Goal: Task Accomplishment & Management: Manage account settings

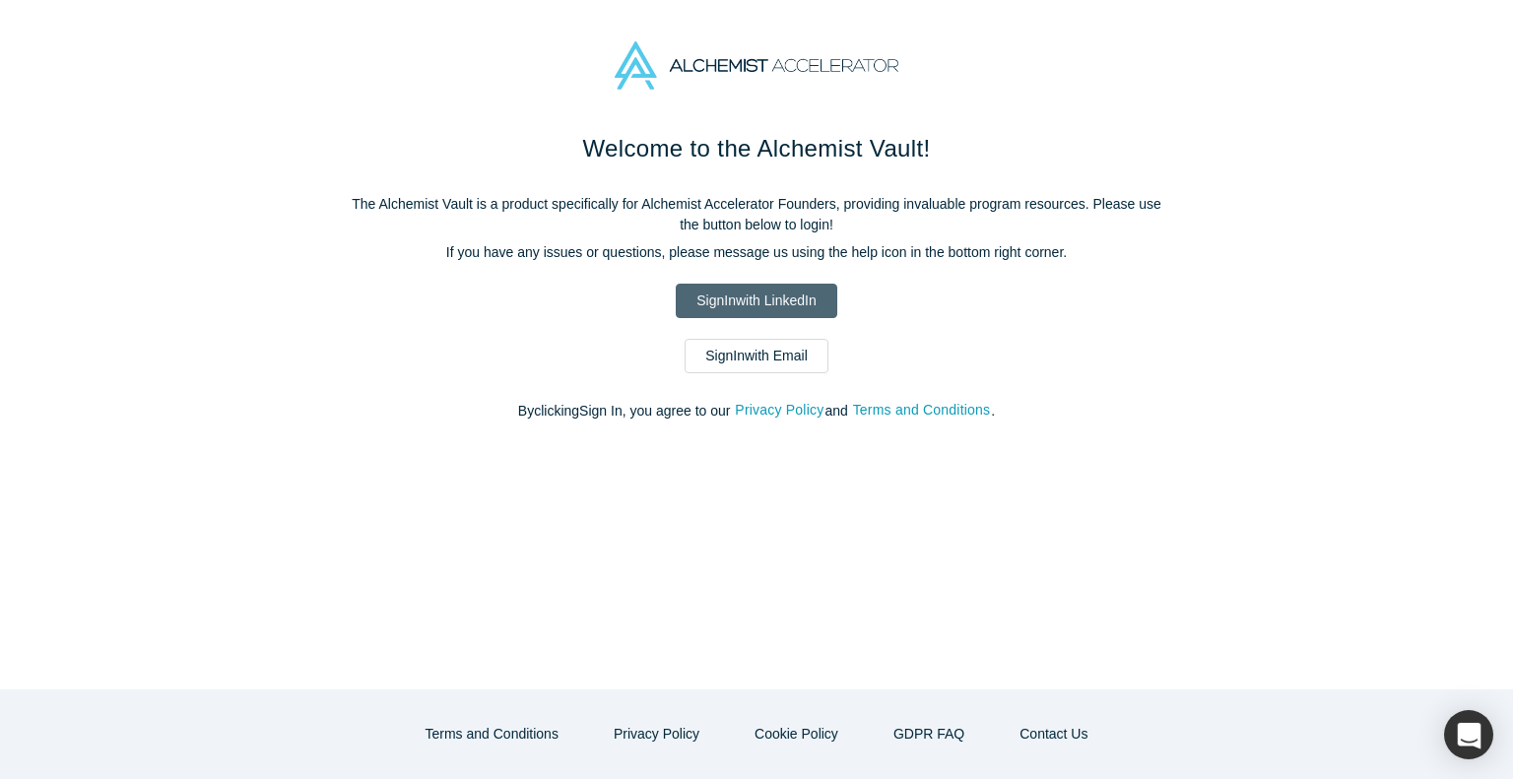
click at [740, 303] on link "Sign In with LinkedIn" at bounding box center [756, 301] width 161 height 34
click at [747, 360] on link "Sign In with Email" at bounding box center [757, 356] width 144 height 34
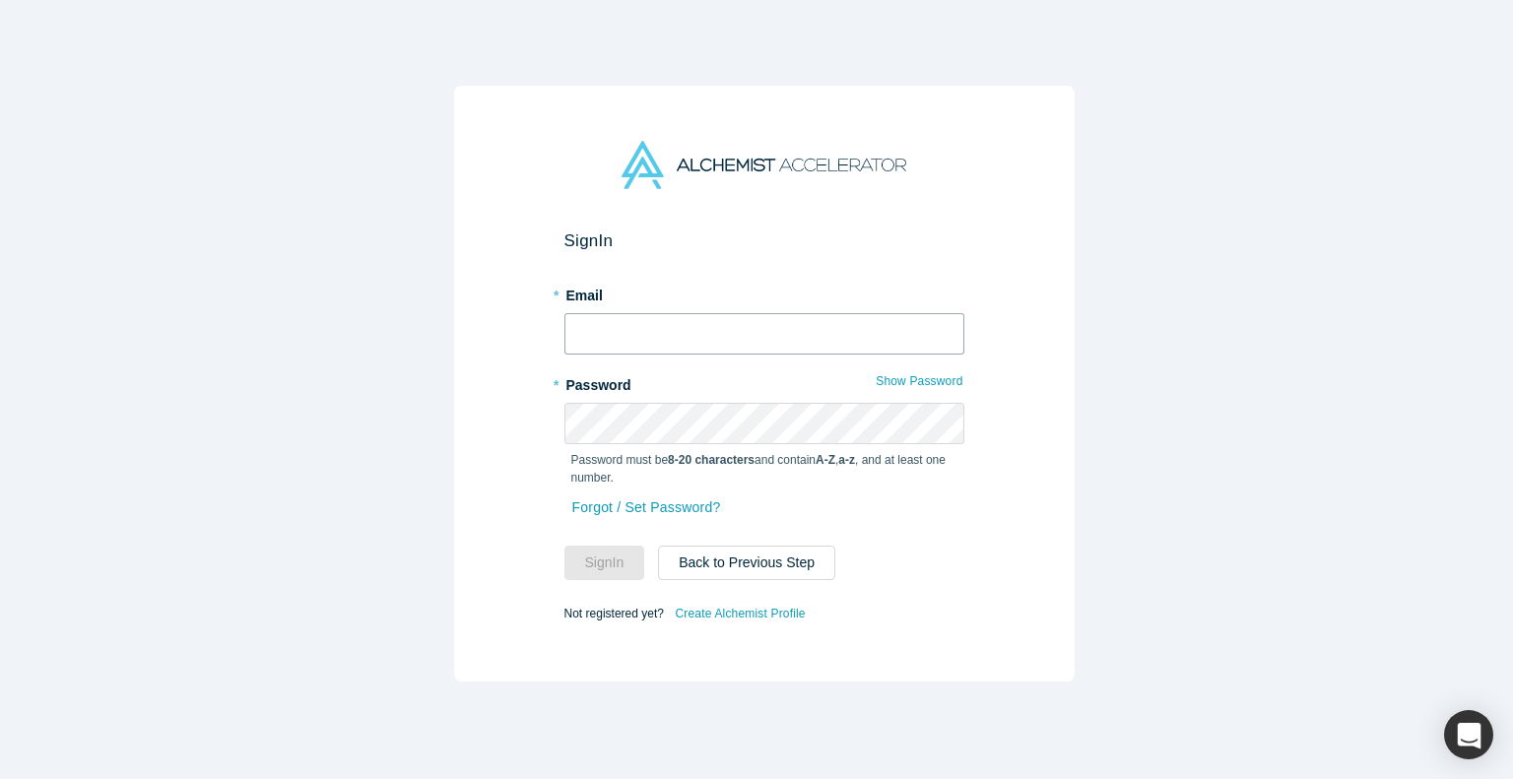
type input "[PERSON_NAME][EMAIL_ADDRESS]"
click at [589, 555] on button "Sign In" at bounding box center [604, 563] width 81 height 34
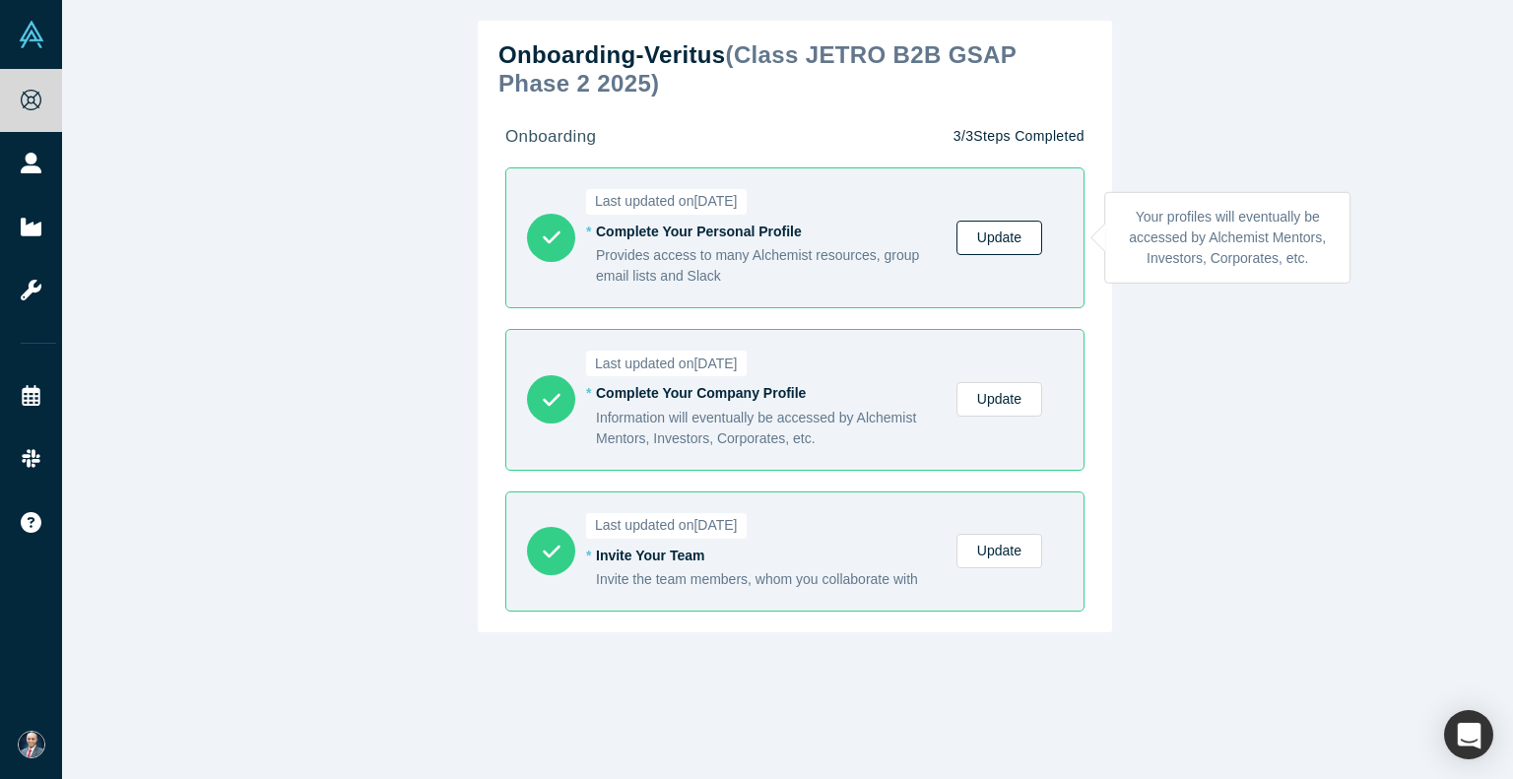
click at [989, 231] on link "Update" at bounding box center [999, 238] width 86 height 34
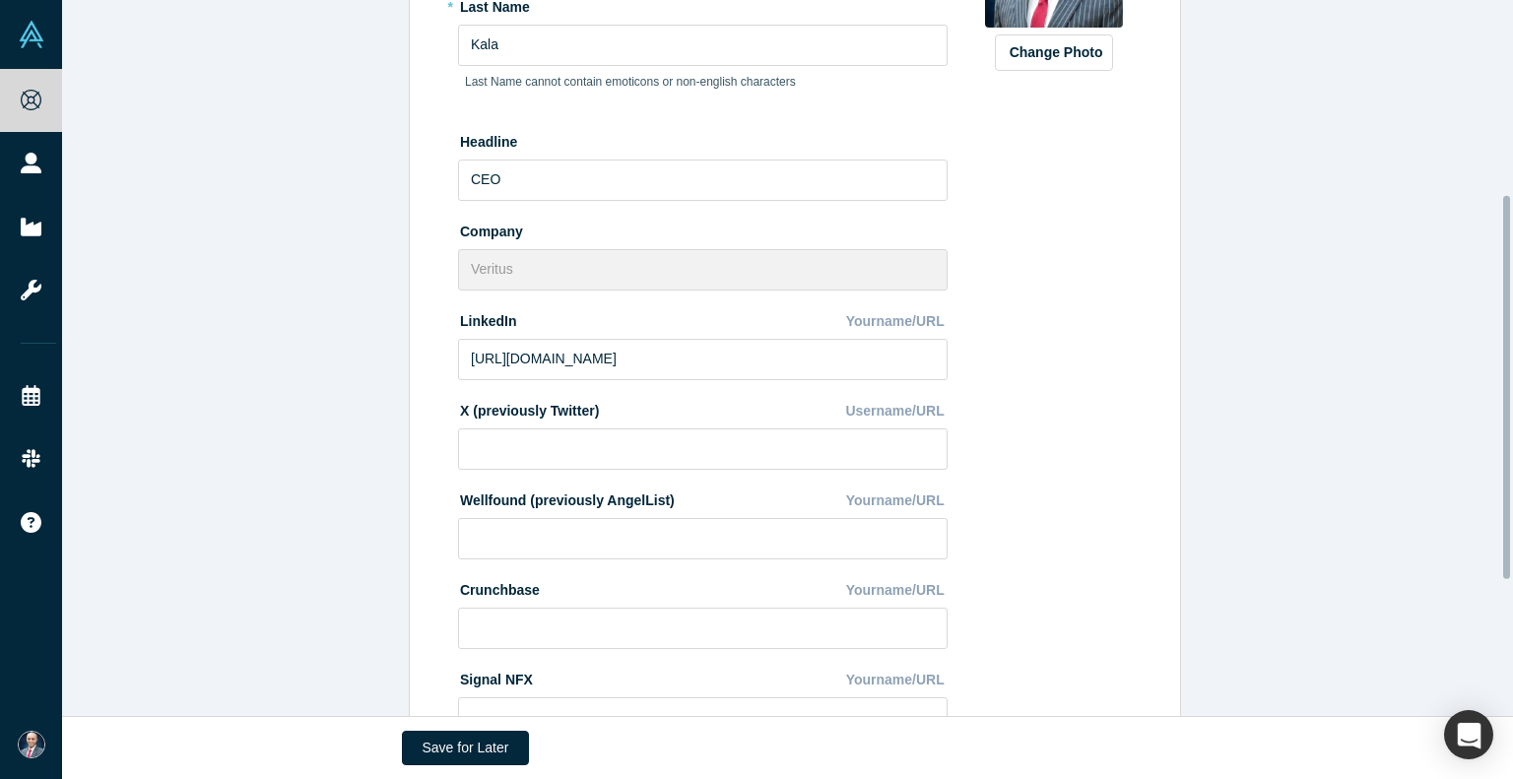
scroll to position [364, 0]
click at [549, 449] on input at bounding box center [703, 448] width 490 height 41
paste input "[URL][DOMAIN_NAME]"
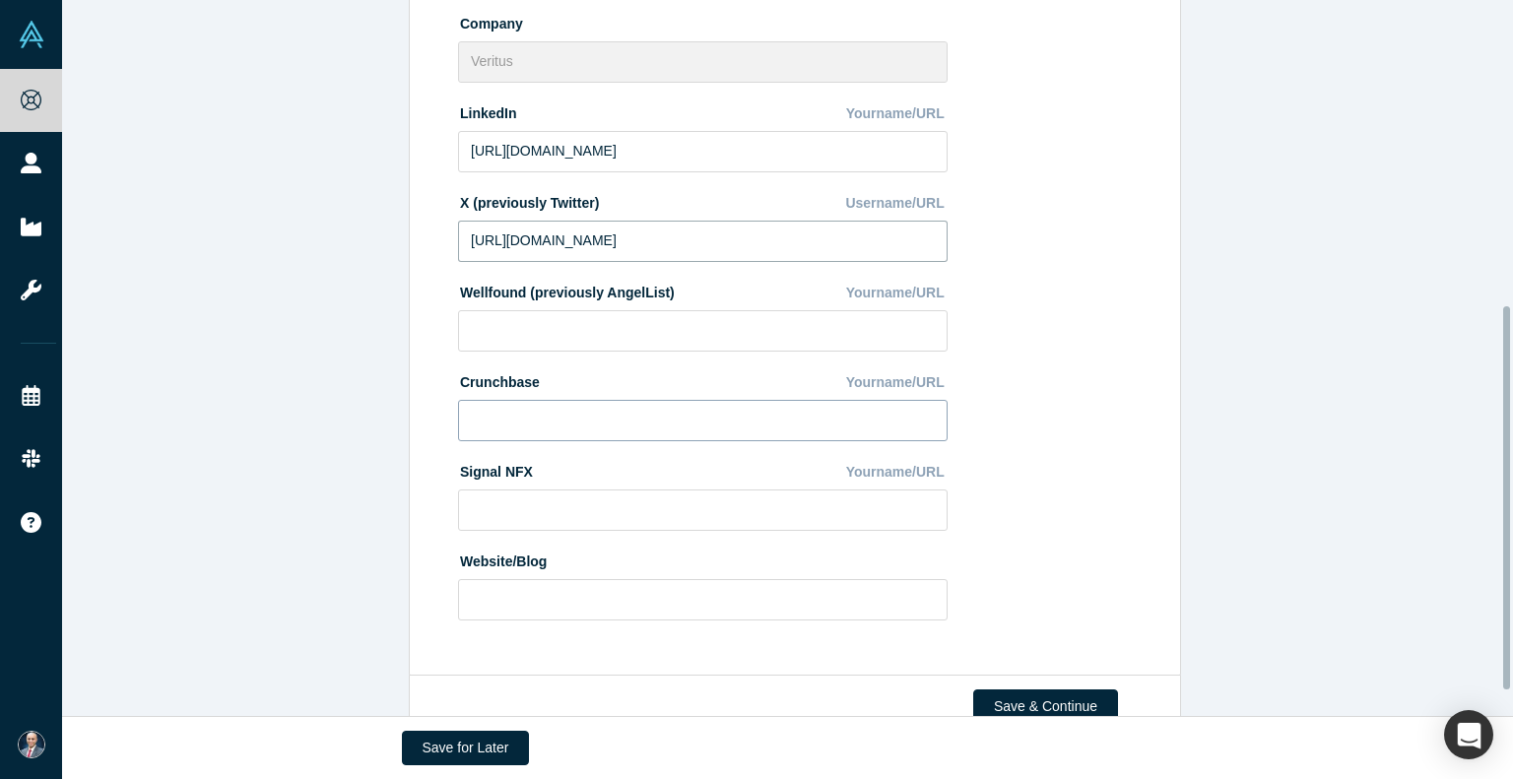
scroll to position [620, 0]
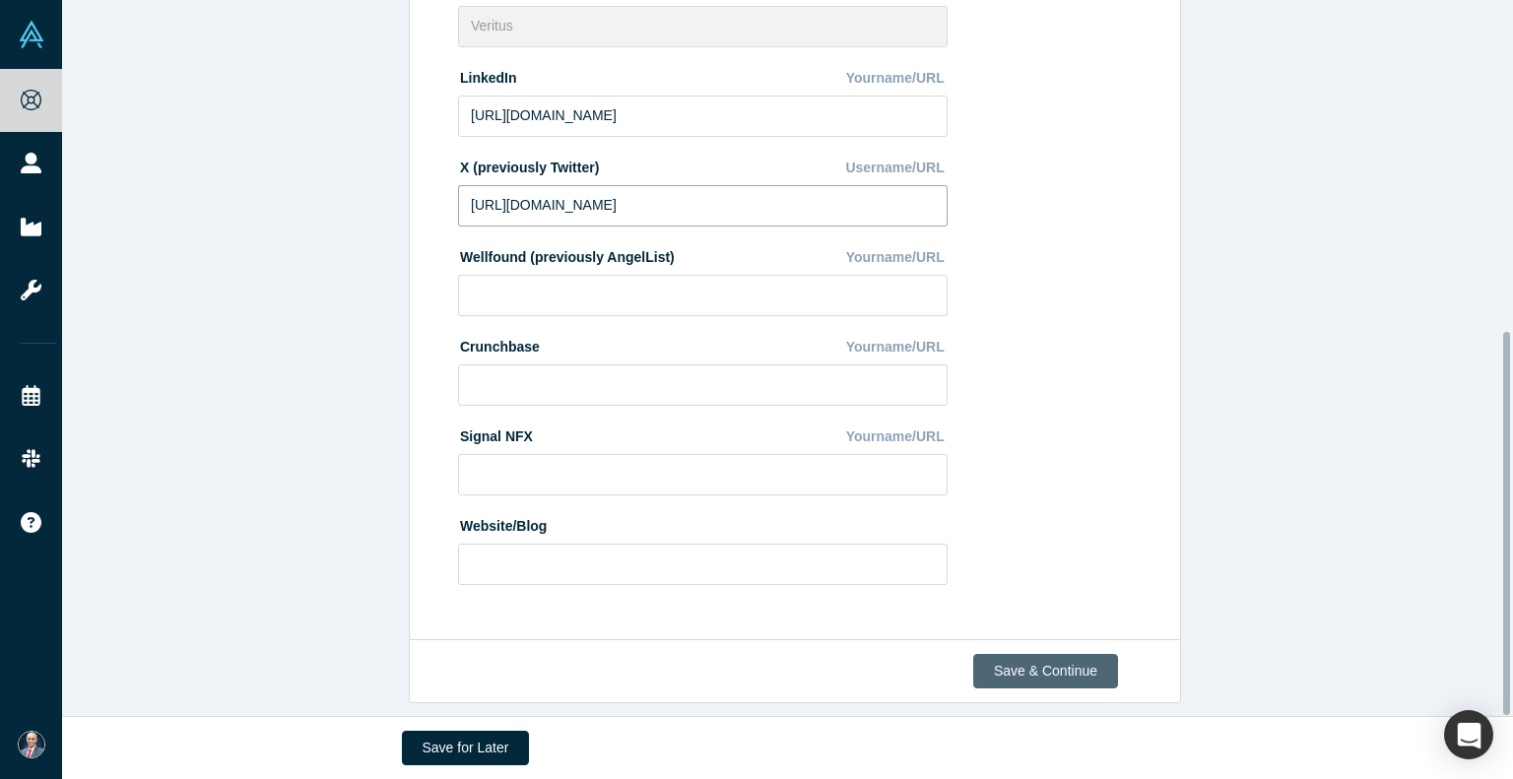
type input "[URL][DOMAIN_NAME]"
click at [1056, 654] on button "Save & Continue" at bounding box center [1045, 671] width 145 height 34
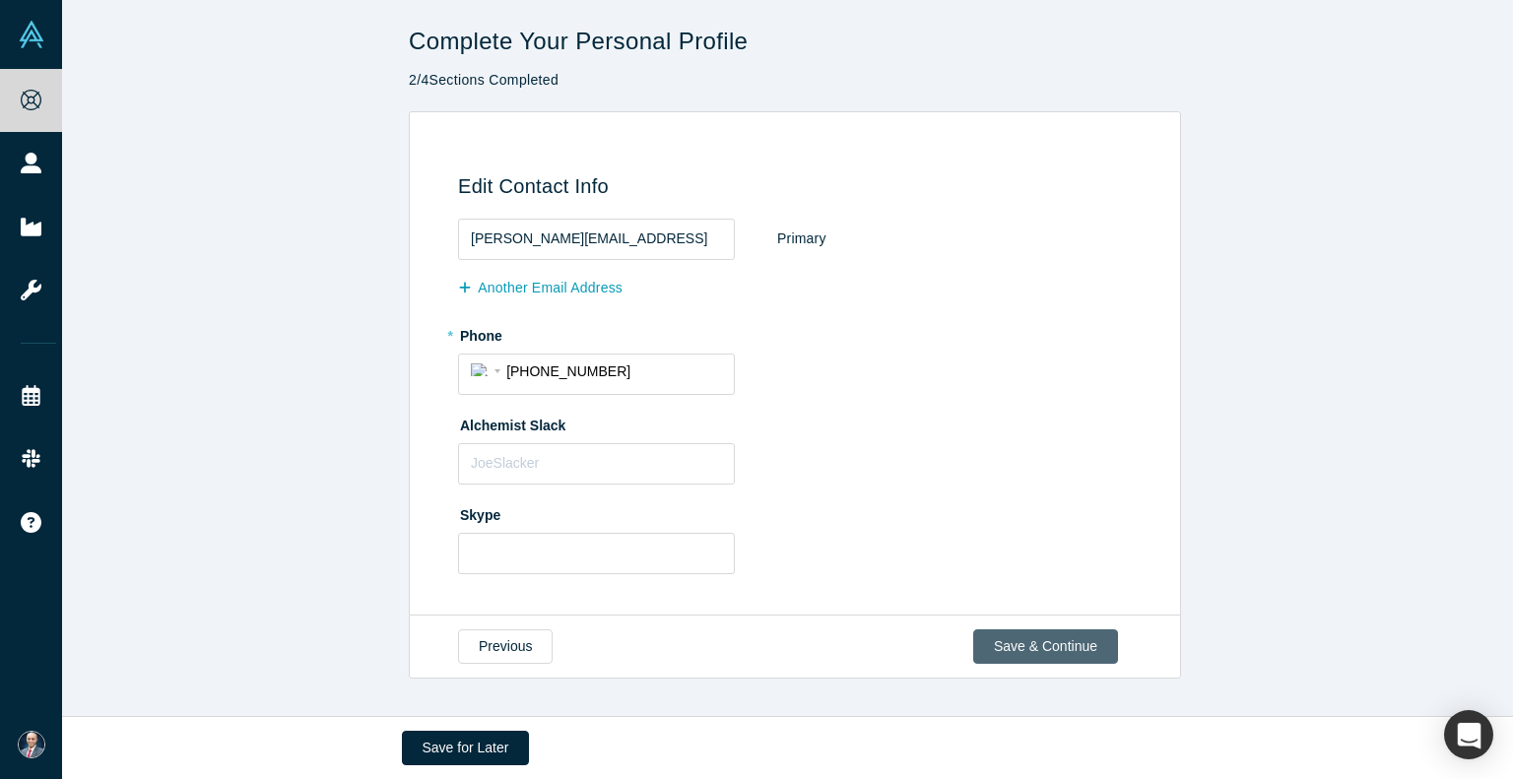
scroll to position [0, 0]
click at [1033, 641] on button "Save & Continue" at bounding box center [1045, 646] width 145 height 34
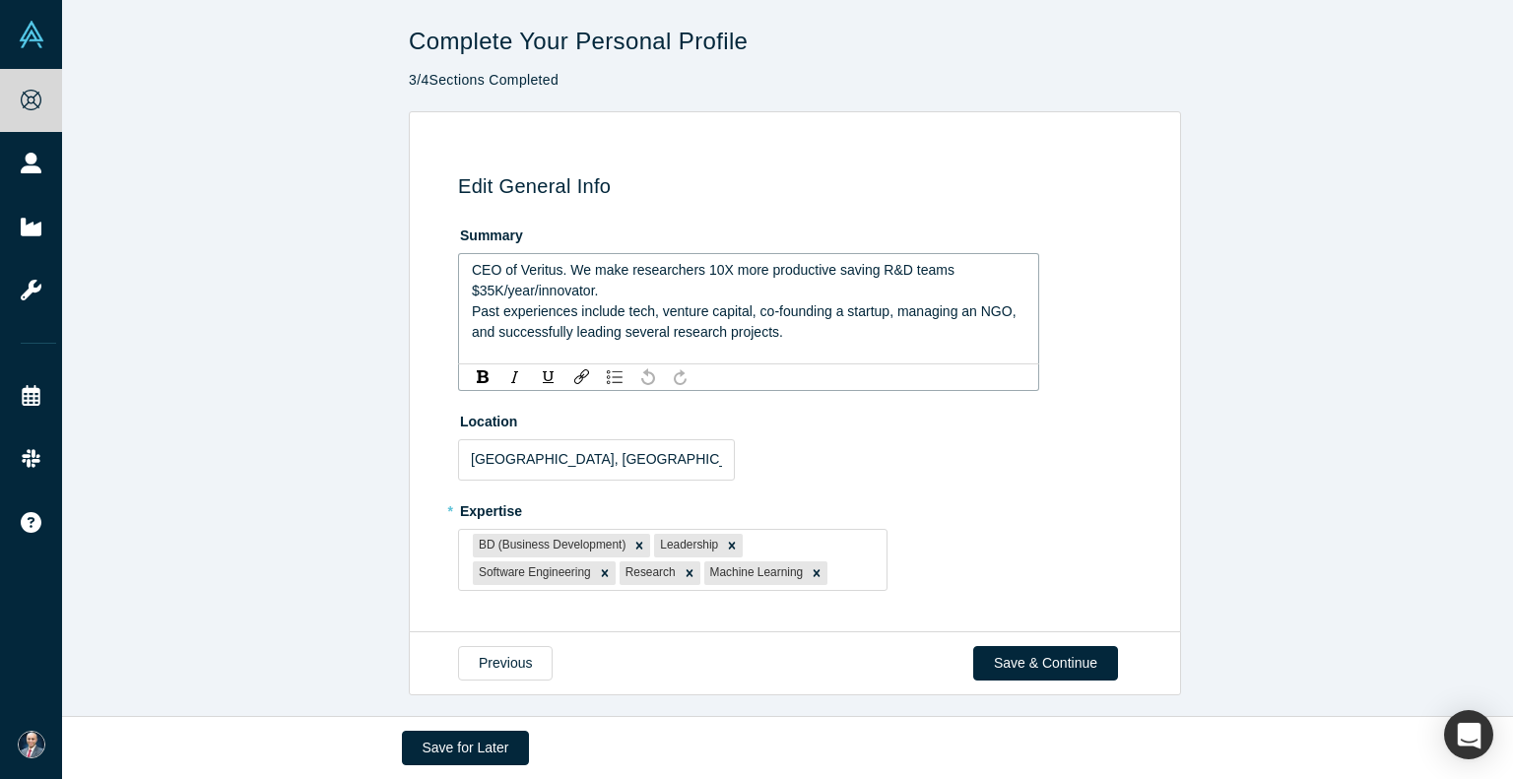
click at [699, 271] on span "CEO of Veritus. We make researchers 10X more productive saving R&D teams $35K/y…" at bounding box center [715, 280] width 487 height 36
click at [708, 269] on span "CEO of Veritus. We make researchers 10X more productive saving R&D teams $35K/y…" at bounding box center [715, 280] width 487 height 36
click at [1028, 661] on button "Save & Continue" at bounding box center [1045, 663] width 145 height 34
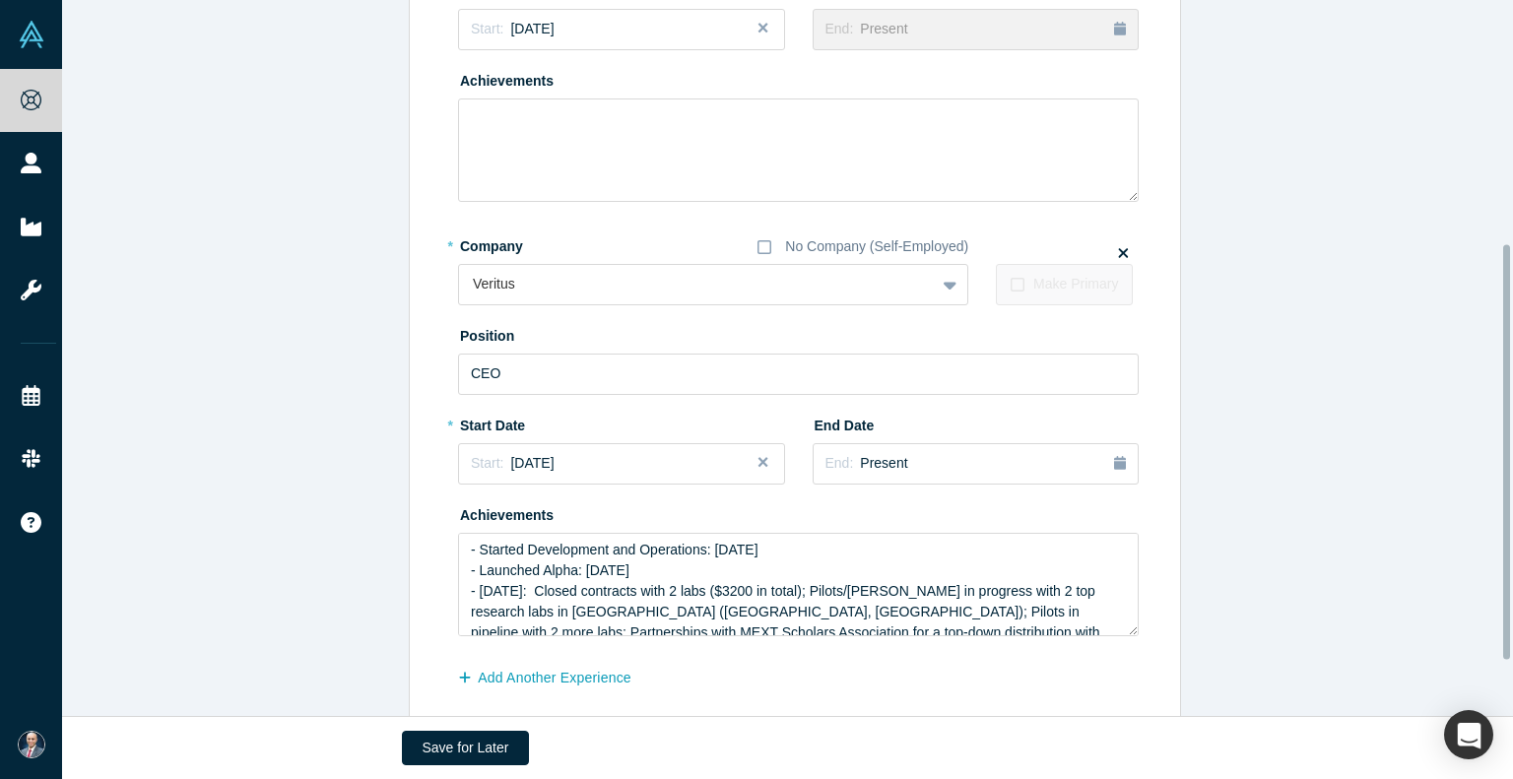
scroll to position [518, 0]
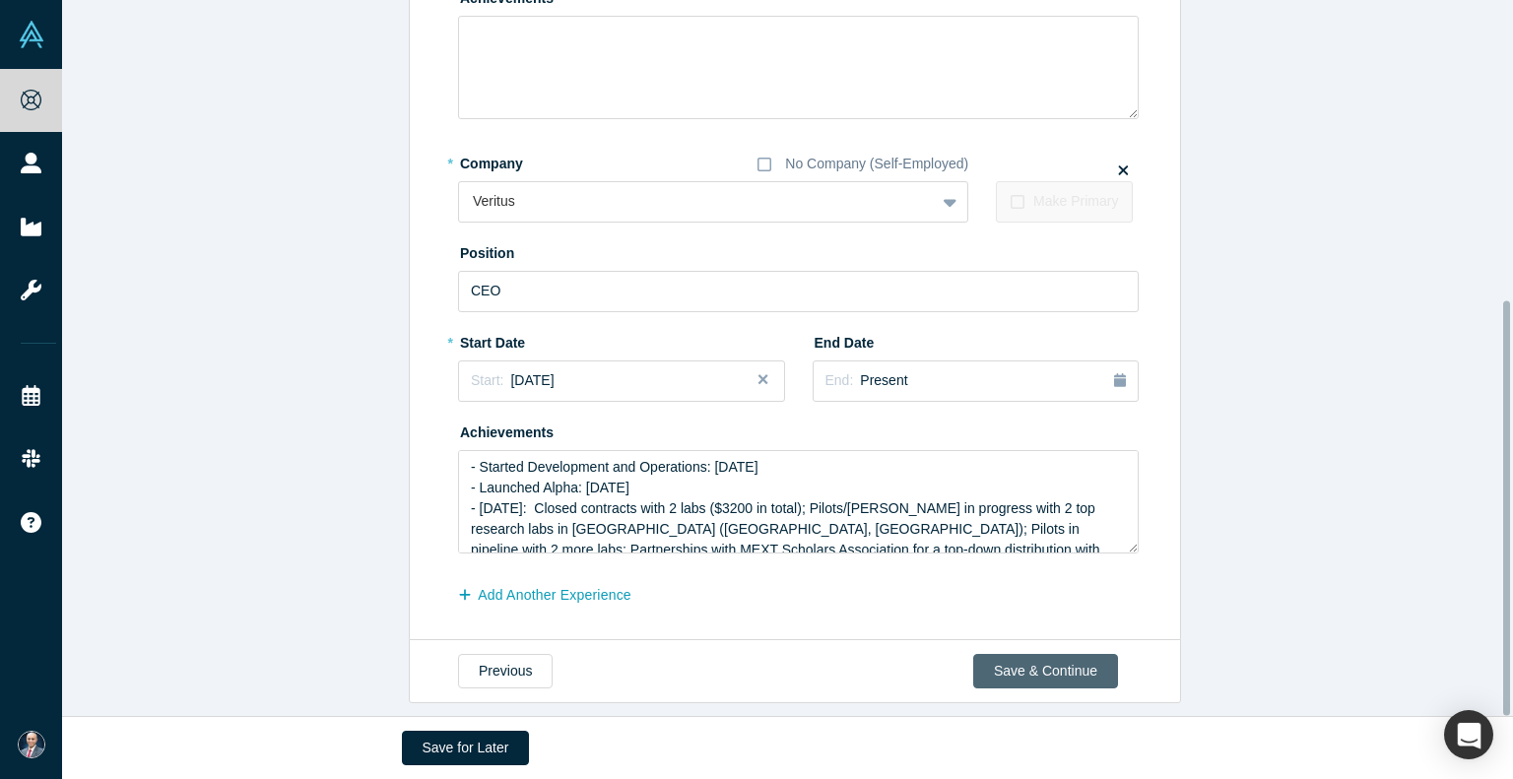
click at [1051, 654] on button "Save & Continue" at bounding box center [1045, 671] width 145 height 34
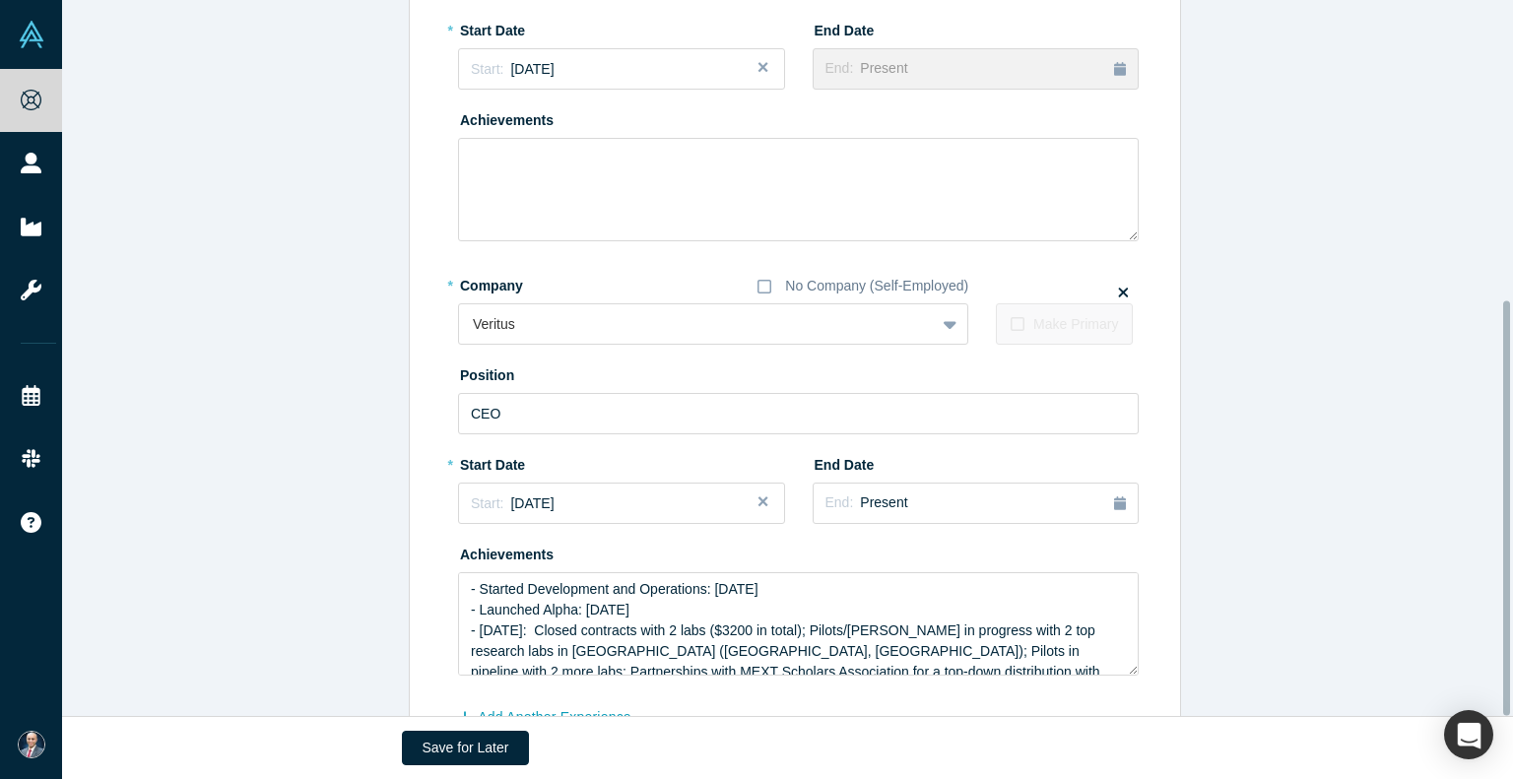
scroll to position [0, 0]
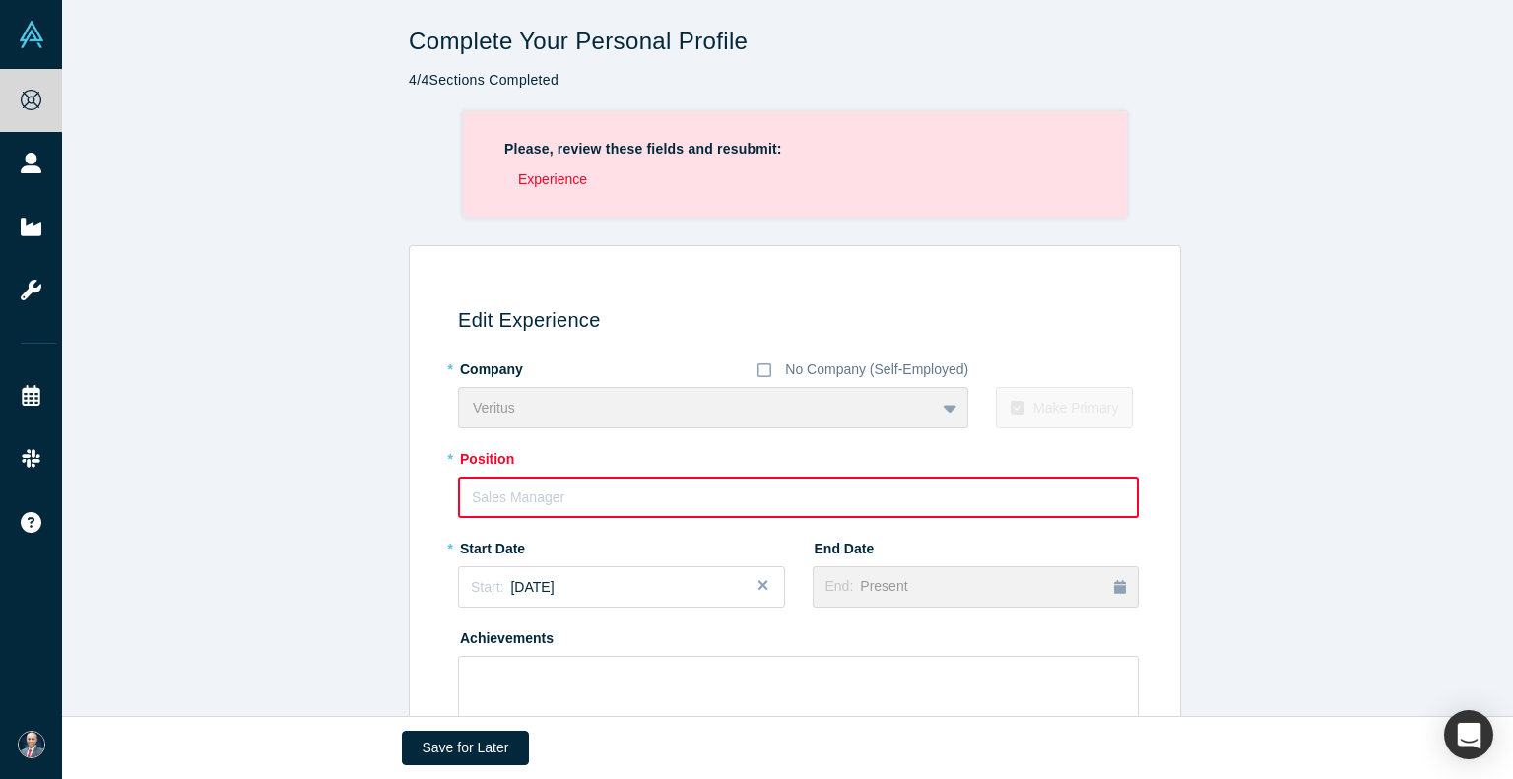
click at [715, 494] on input "text" at bounding box center [798, 497] width 681 height 41
type input "CEO"
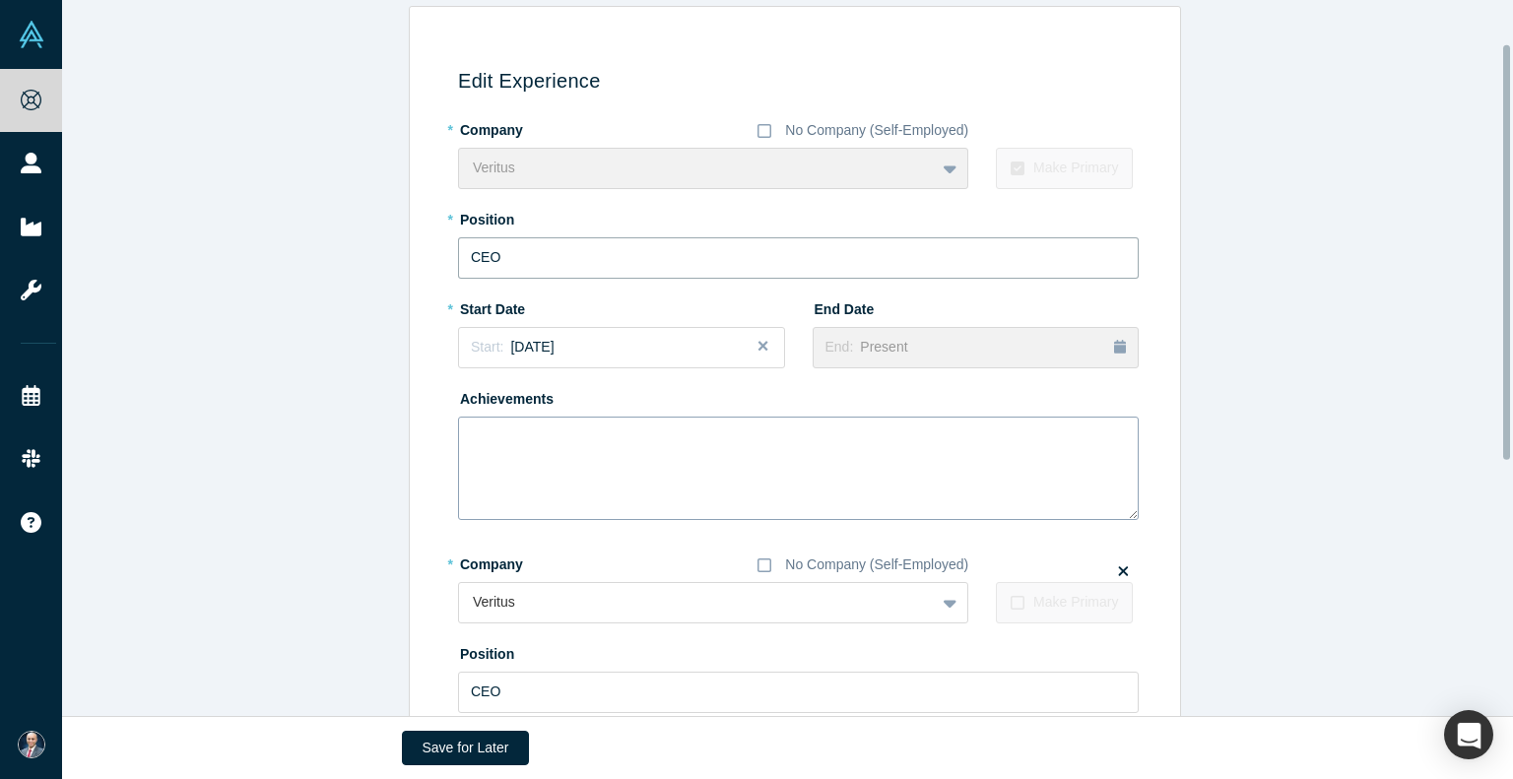
scroll to position [75, 0]
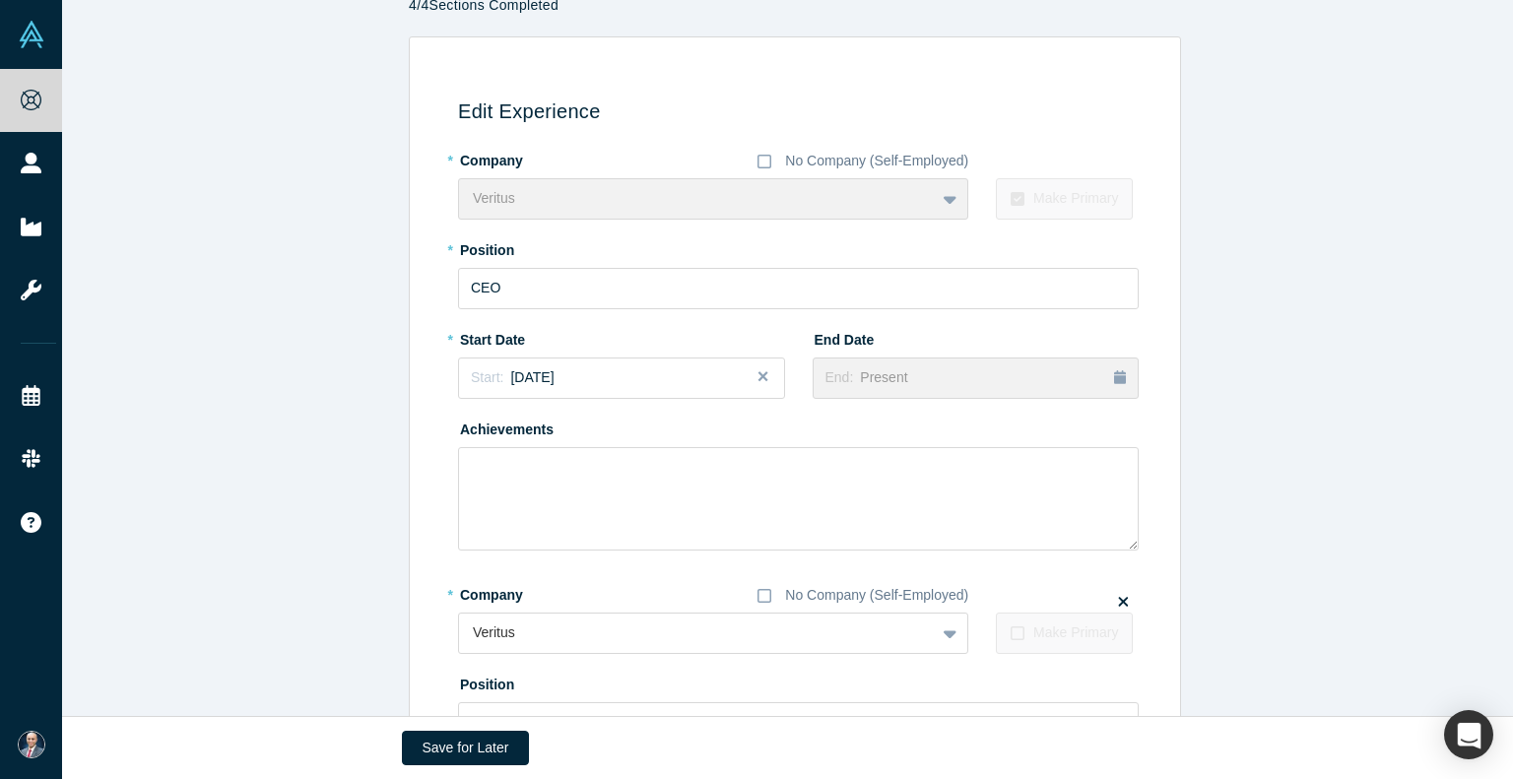
click at [756, 373] on button "Close" at bounding box center [771, 378] width 30 height 41
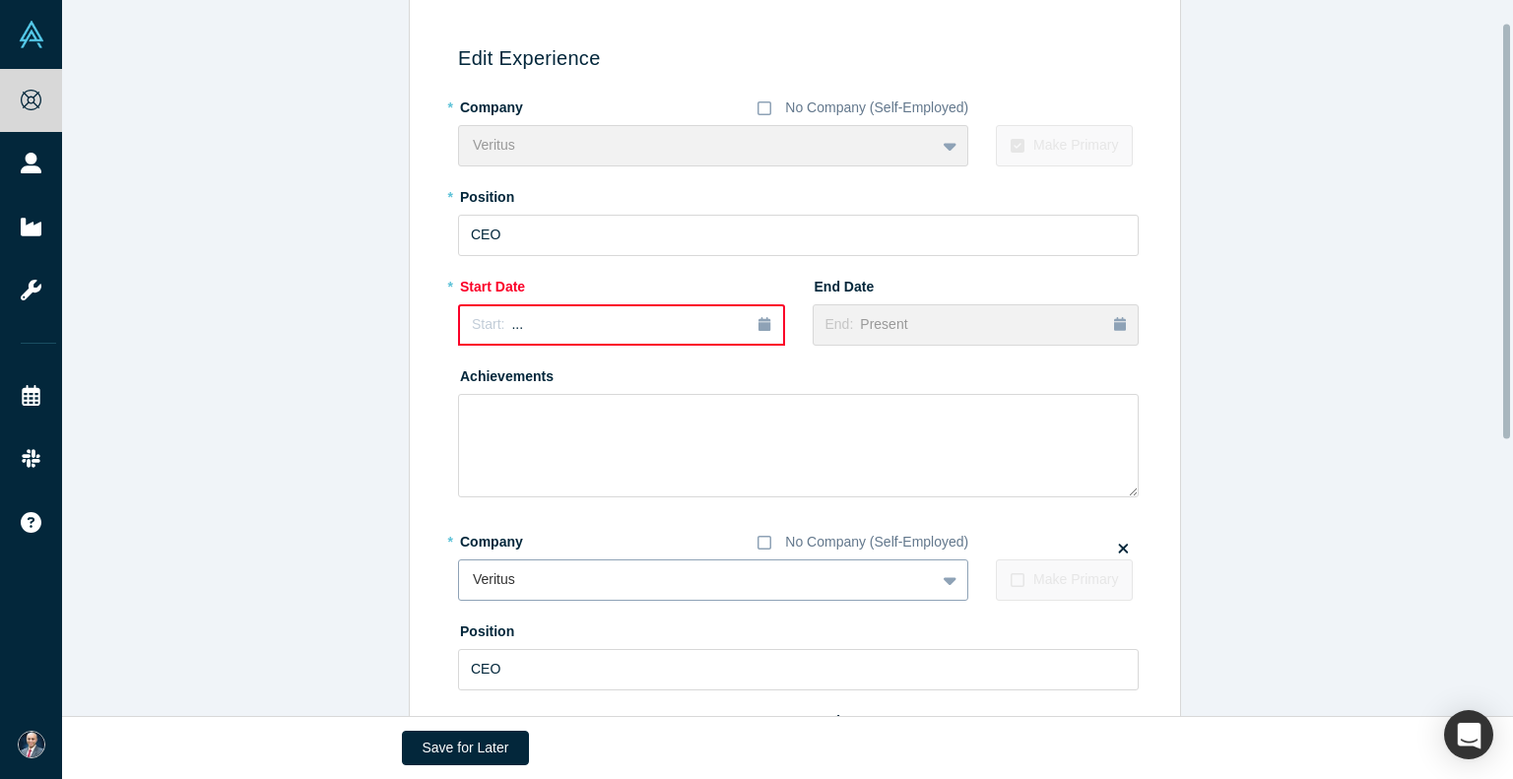
scroll to position [29, 0]
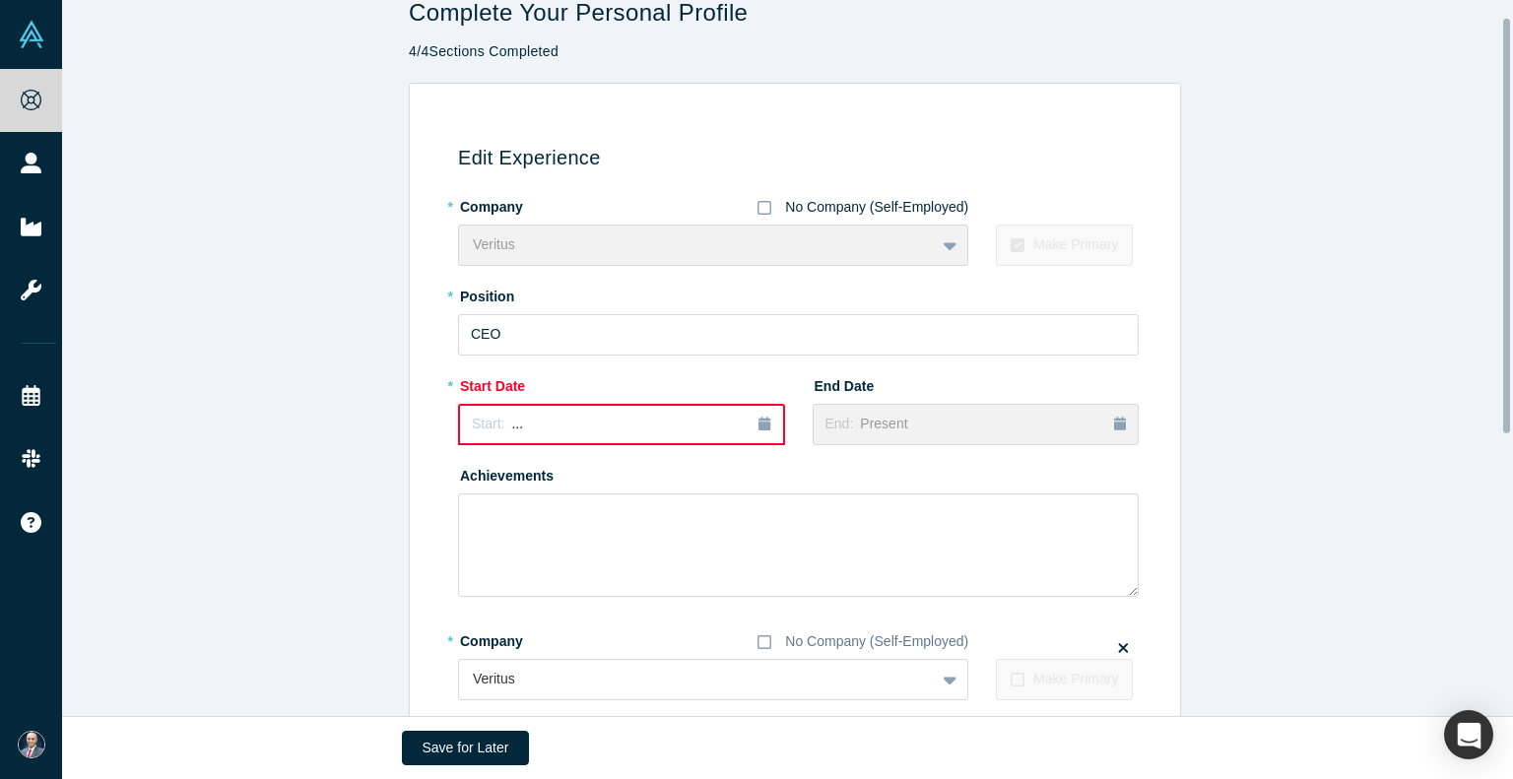
click at [761, 208] on icon at bounding box center [764, 208] width 14 height 16
click at [0, 0] on input "No Company (Self-Employed)" at bounding box center [0, 0] width 0 height 0
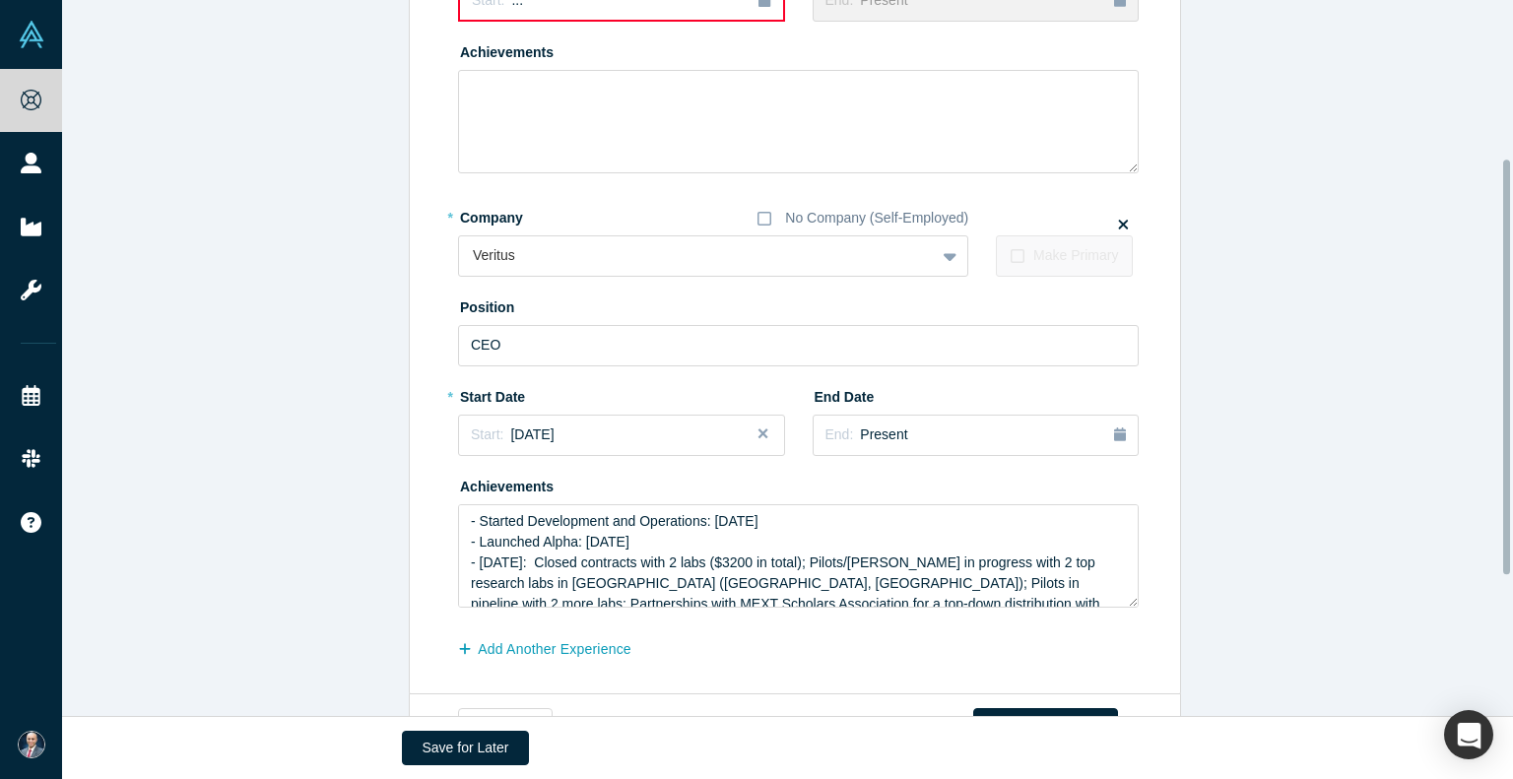
scroll to position [0, 0]
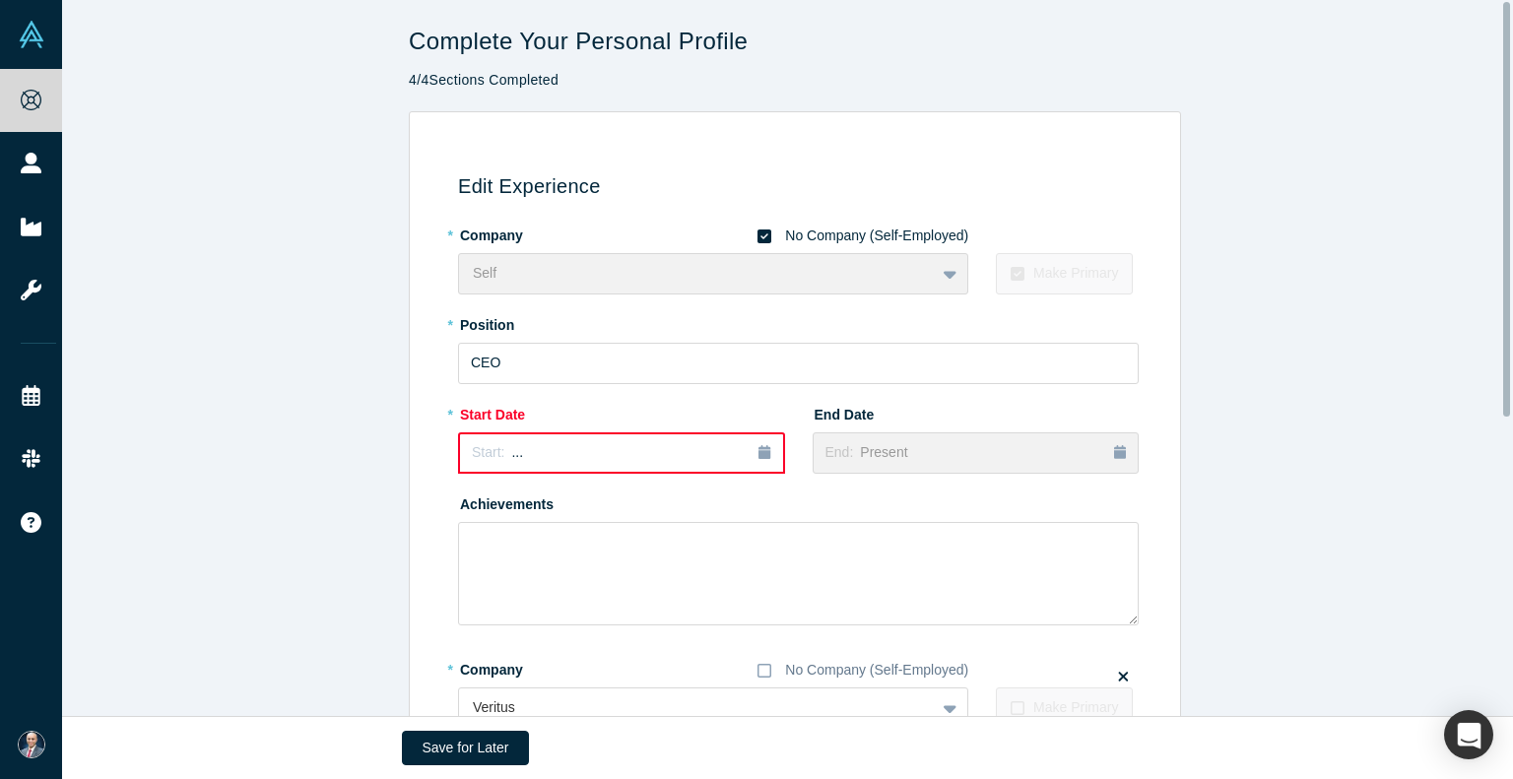
click at [1042, 210] on div "Edit Experience * Company No Company (Self-Employed) Self To pick up a draggabl…" at bounding box center [792, 636] width 750 height 993
click at [925, 258] on div "Self To pick up a draggable item, press the space bar. While dragging, use the …" at bounding box center [713, 273] width 510 height 41
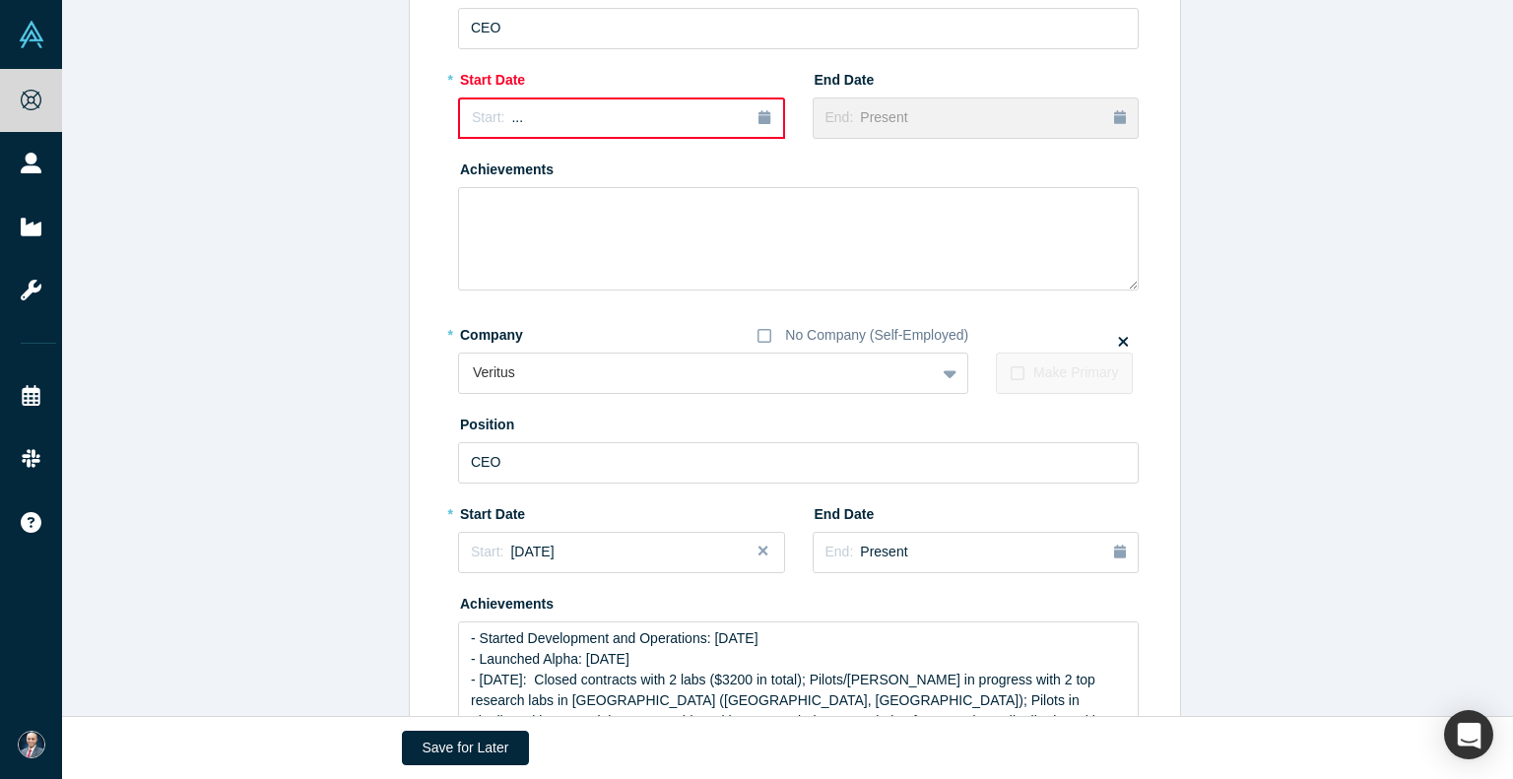
click at [997, 384] on label "Make Primary" at bounding box center [1064, 373] width 137 height 41
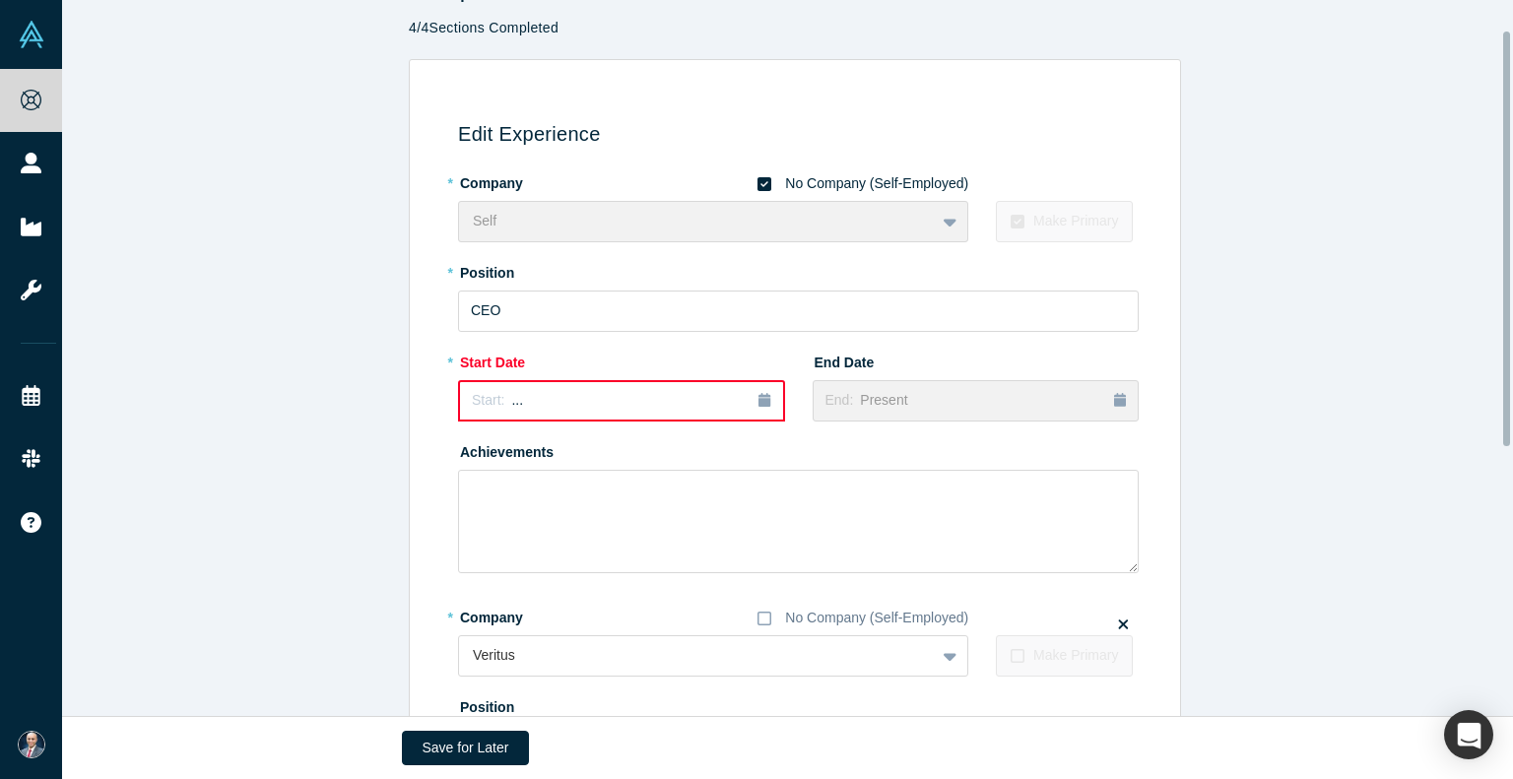
scroll to position [51, 0]
click at [1013, 224] on icon at bounding box center [1018, 223] width 14 height 14
click at [665, 218] on div "Self To pick up a draggable item, press the space bar. While dragging, use the …" at bounding box center [713, 222] width 510 height 41
drag, startPoint x: 665, startPoint y: 218, endPoint x: 691, endPoint y: 215, distance: 26.8
click at [691, 215] on div "Self To pick up a draggable item, press the space bar. While dragging, use the …" at bounding box center [713, 222] width 510 height 41
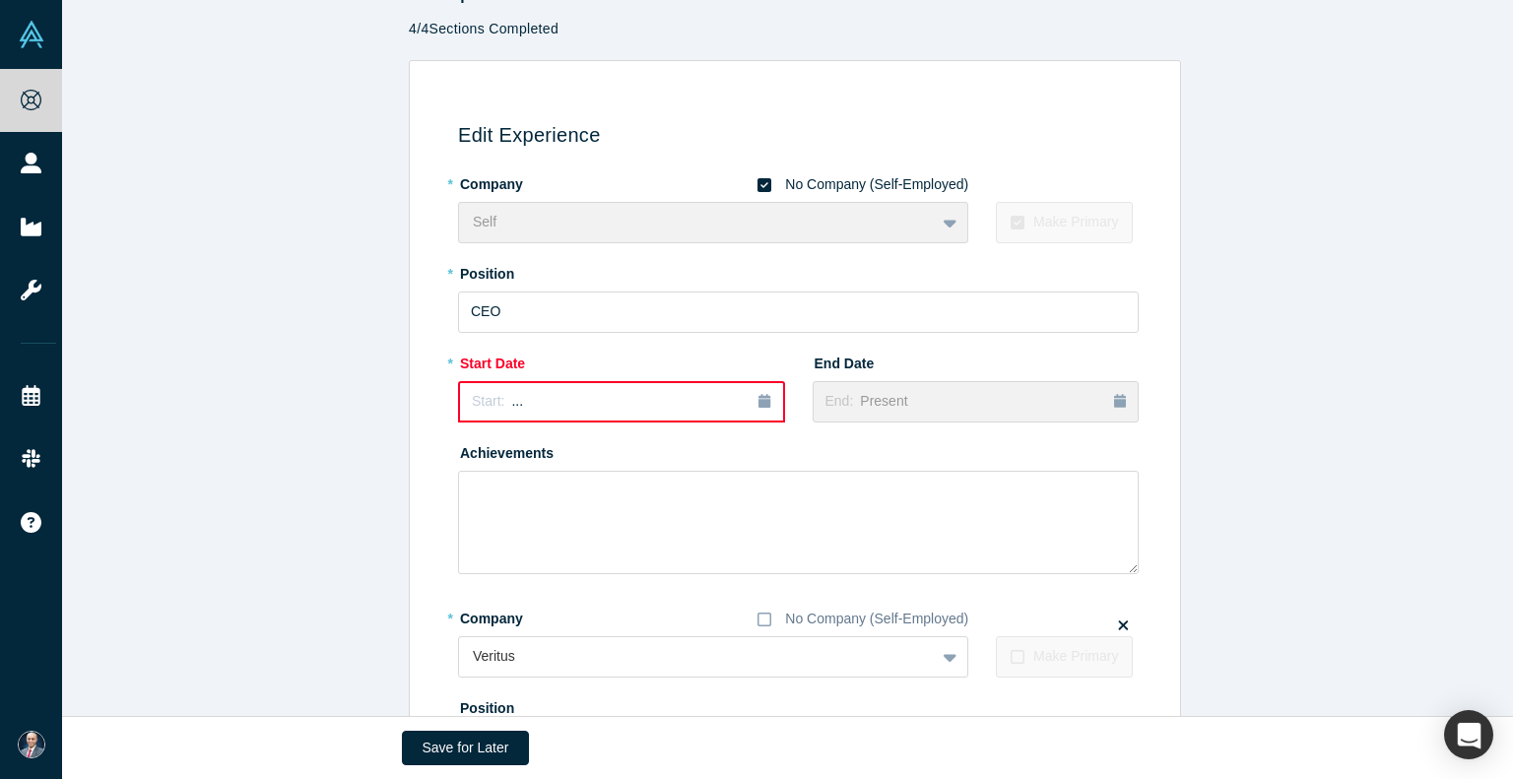
click at [763, 630] on div "* Company No Company (Self-Employed)" at bounding box center [713, 619] width 510 height 34
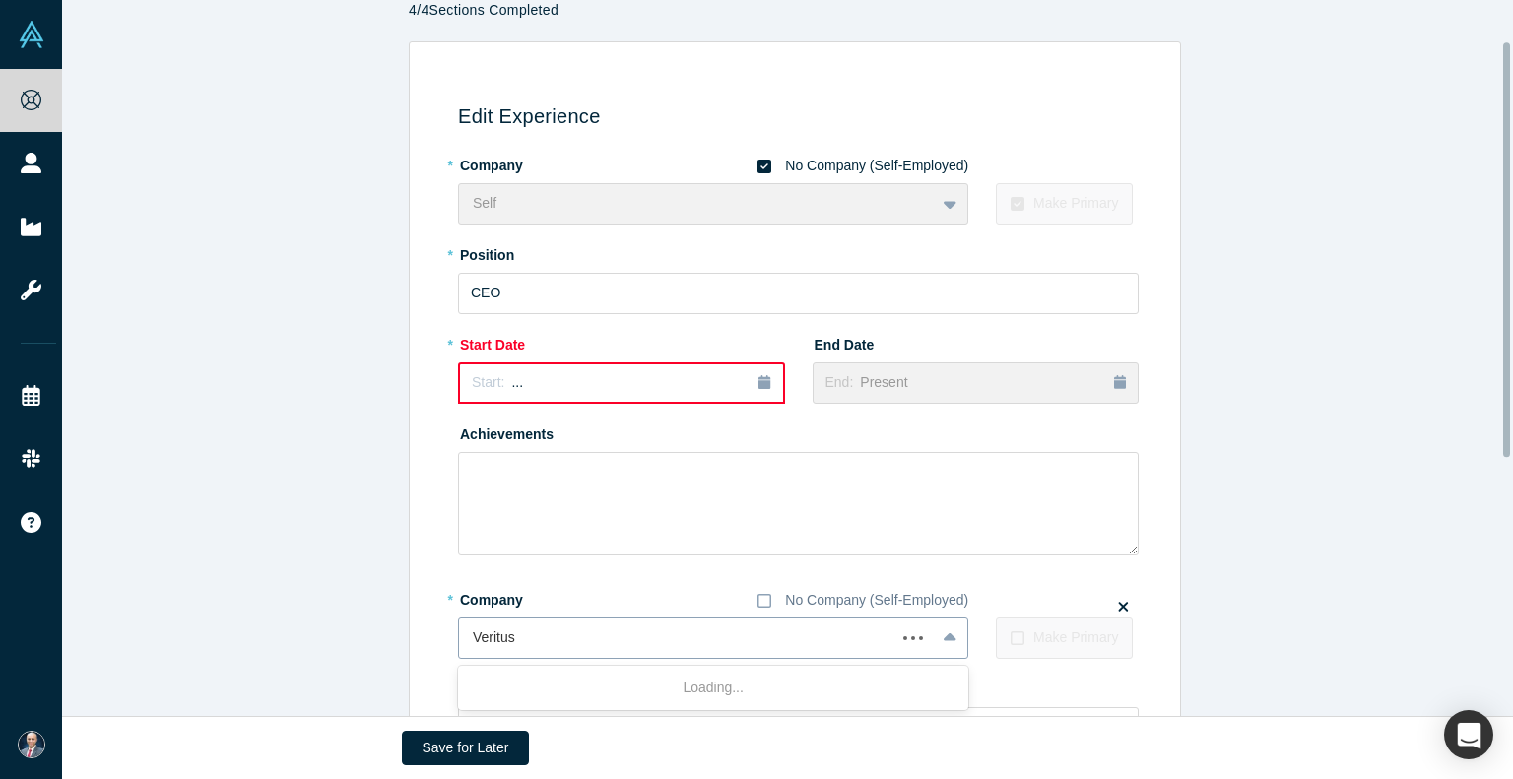
click at [747, 662] on div "* Company No Company (Self-Employed) Use Up and Down to choose options, press E…" at bounding box center [798, 786] width 681 height 407
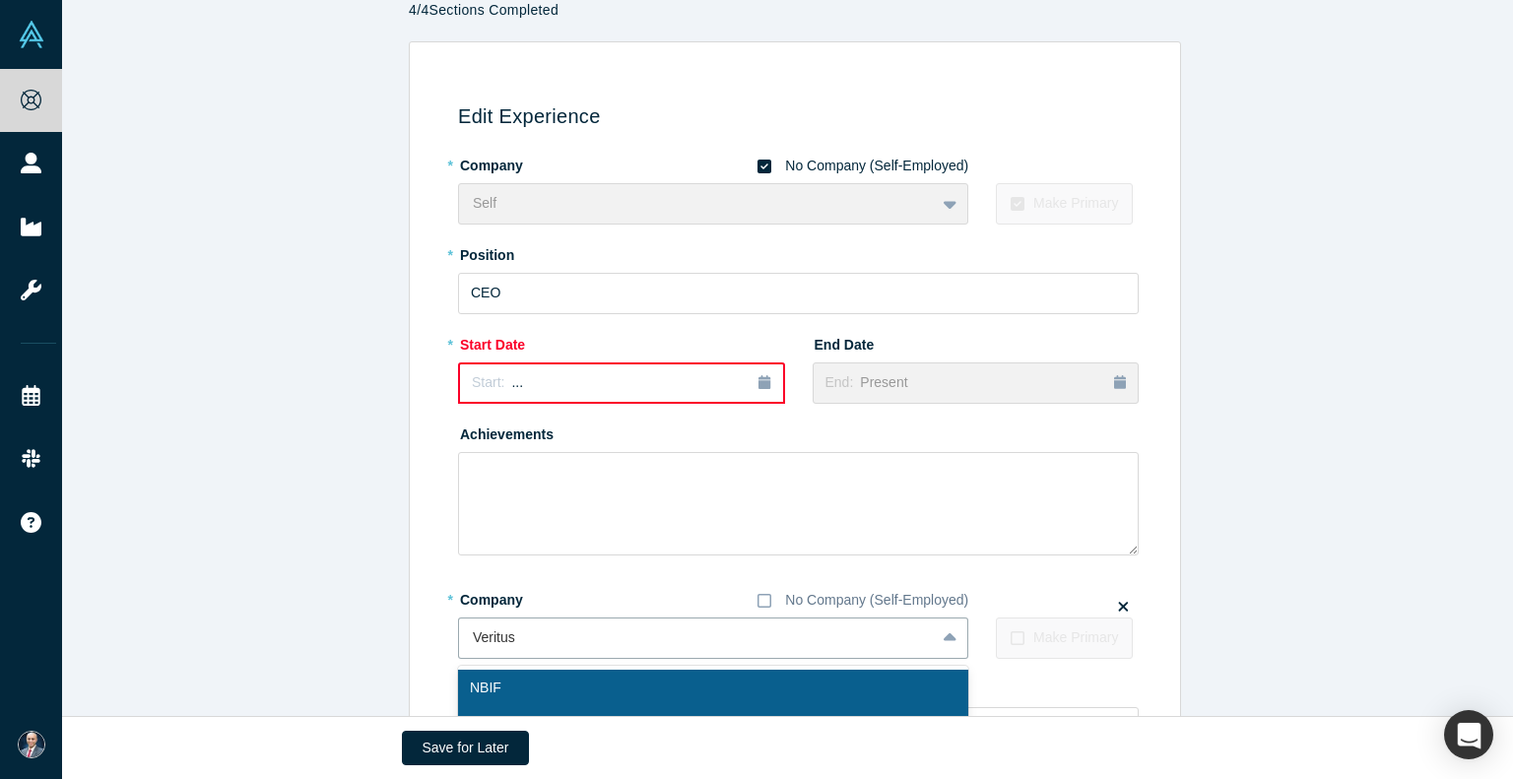
scroll to position [77, 0]
click at [750, 631] on div at bounding box center [677, 637] width 409 height 25
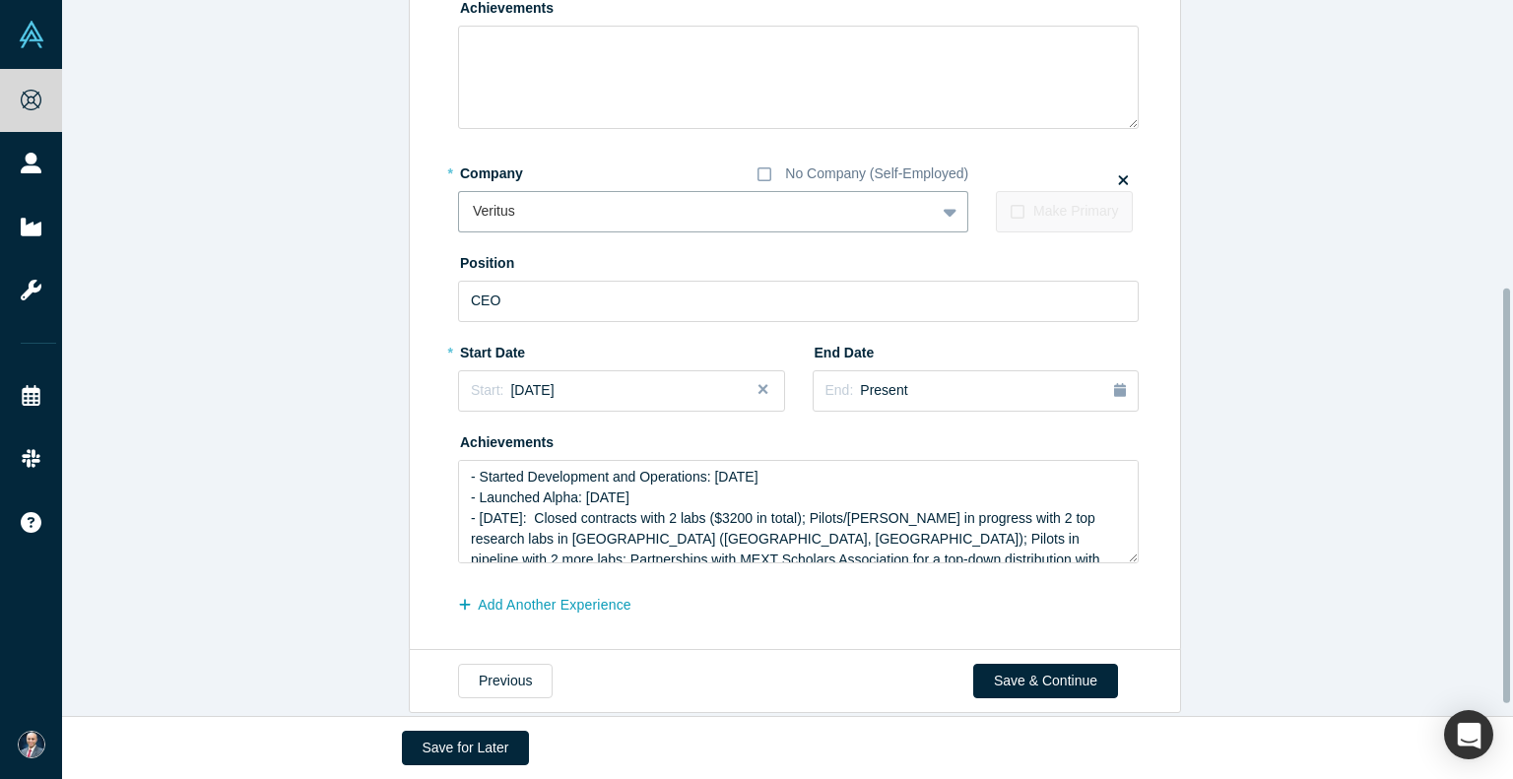
scroll to position [518, 0]
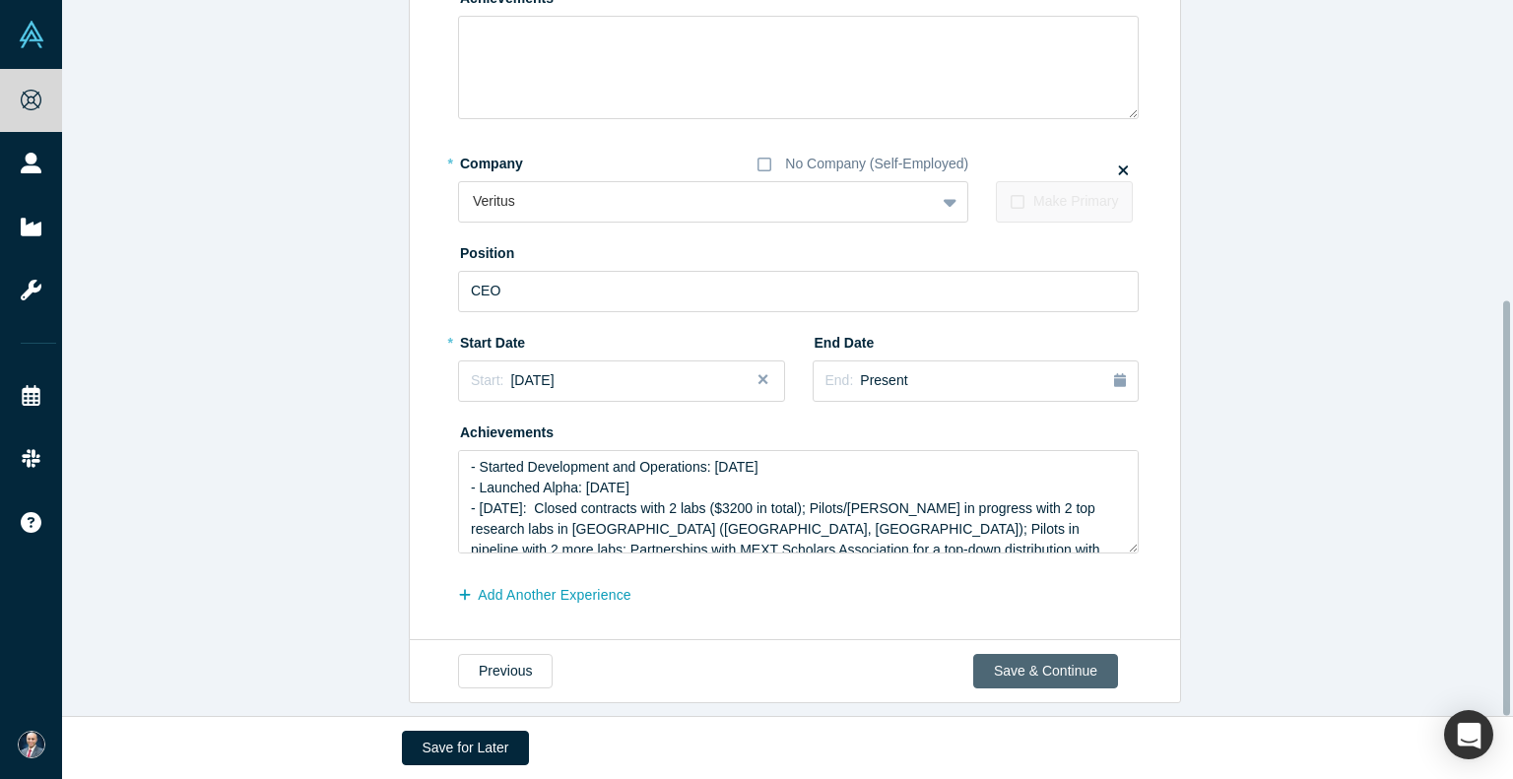
click at [1020, 654] on button "Save & Continue" at bounding box center [1045, 671] width 145 height 34
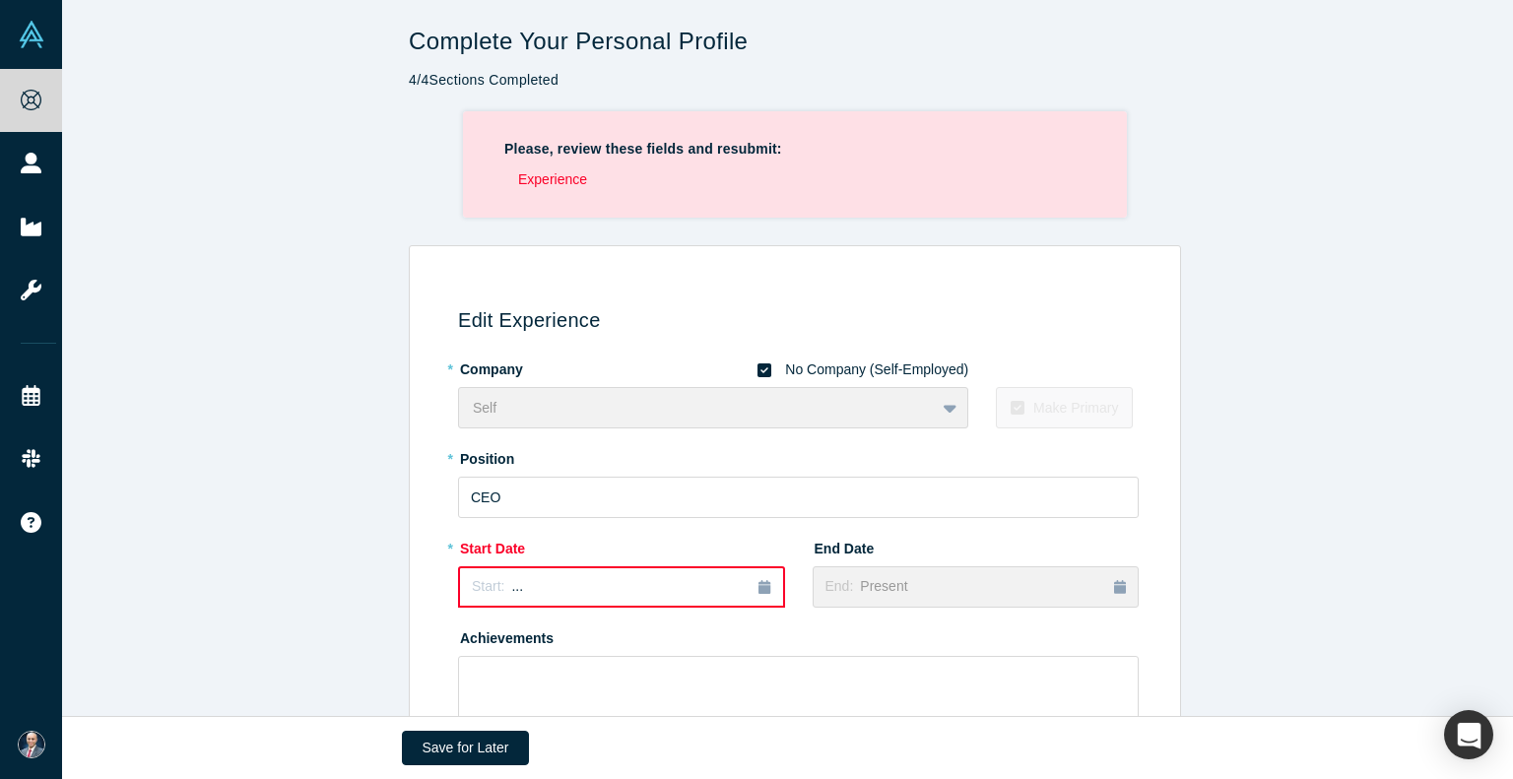
click at [680, 396] on div "Self To pick up a draggable item, press the space bar. While dragging, use the …" at bounding box center [713, 407] width 510 height 41
click at [759, 367] on icon at bounding box center [764, 370] width 14 height 14
click at [0, 0] on input "No Company (Self-Employed)" at bounding box center [0, 0] width 0 height 0
click at [1027, 421] on label "Make Primary" at bounding box center [1064, 407] width 137 height 41
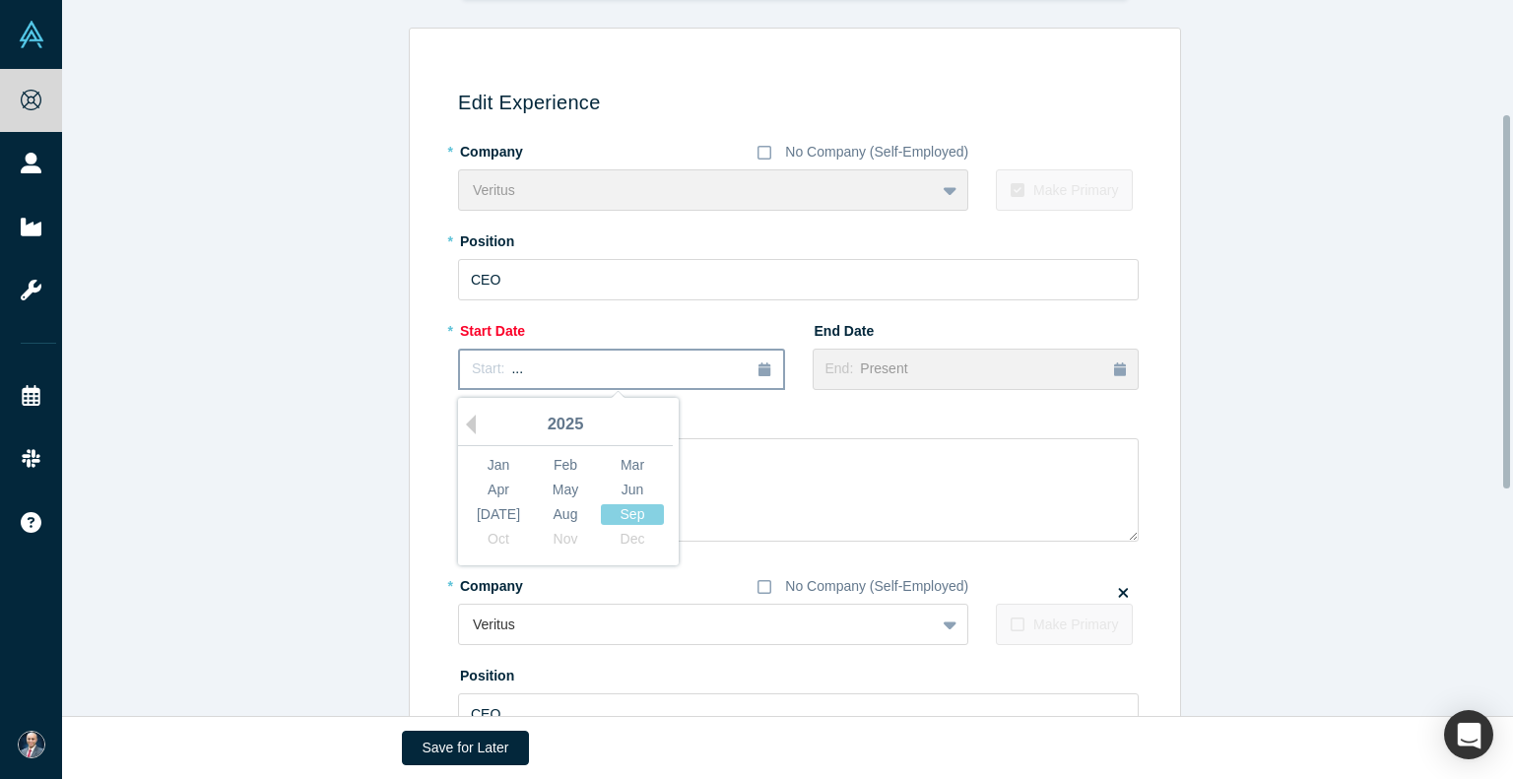
click at [762, 362] on icon "button" at bounding box center [764, 369] width 12 height 14
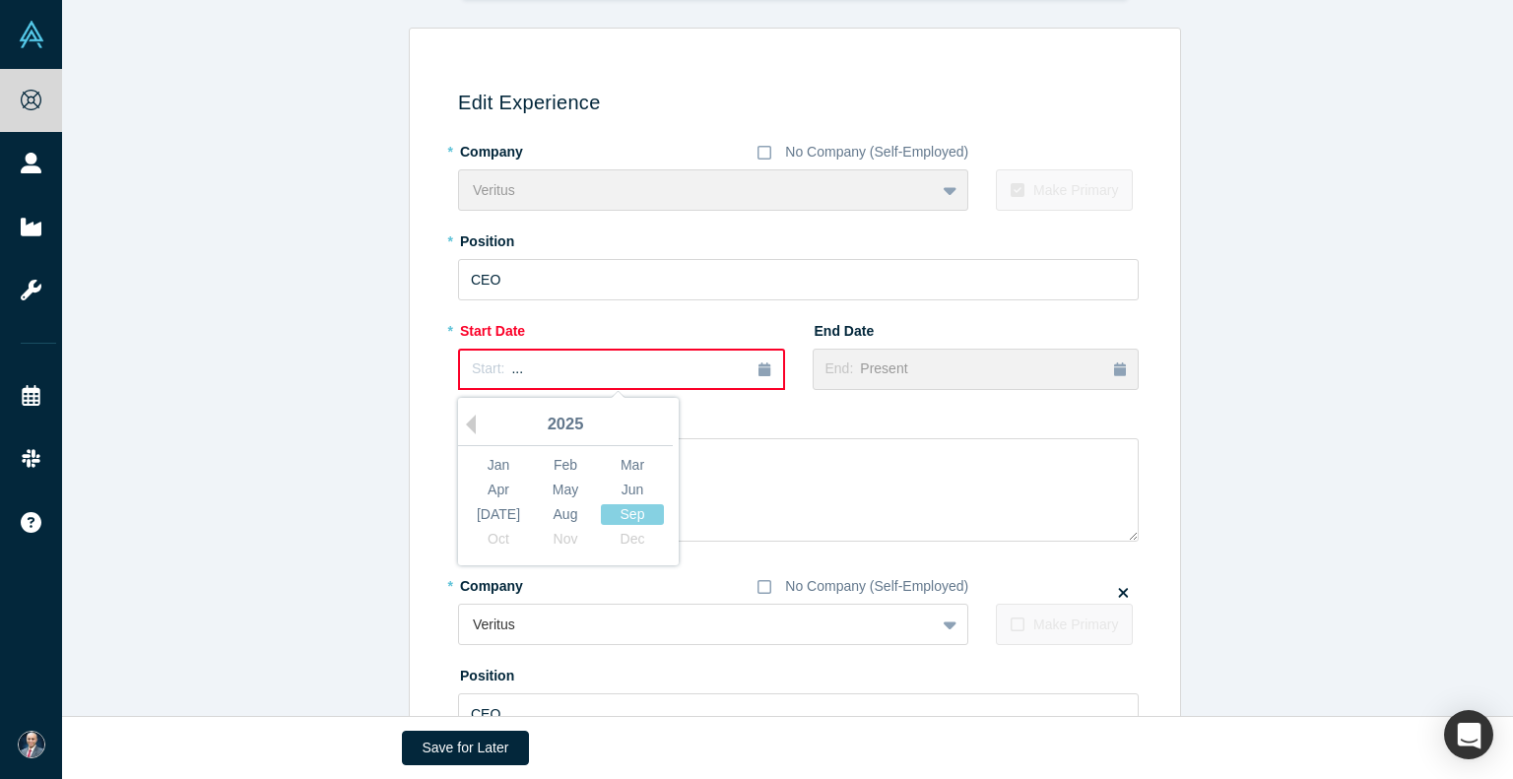
click at [469, 422] on div "2025" at bounding box center [565, 425] width 215 height 41
click at [620, 538] on div "Oct Nov Dec" at bounding box center [565, 539] width 201 height 25
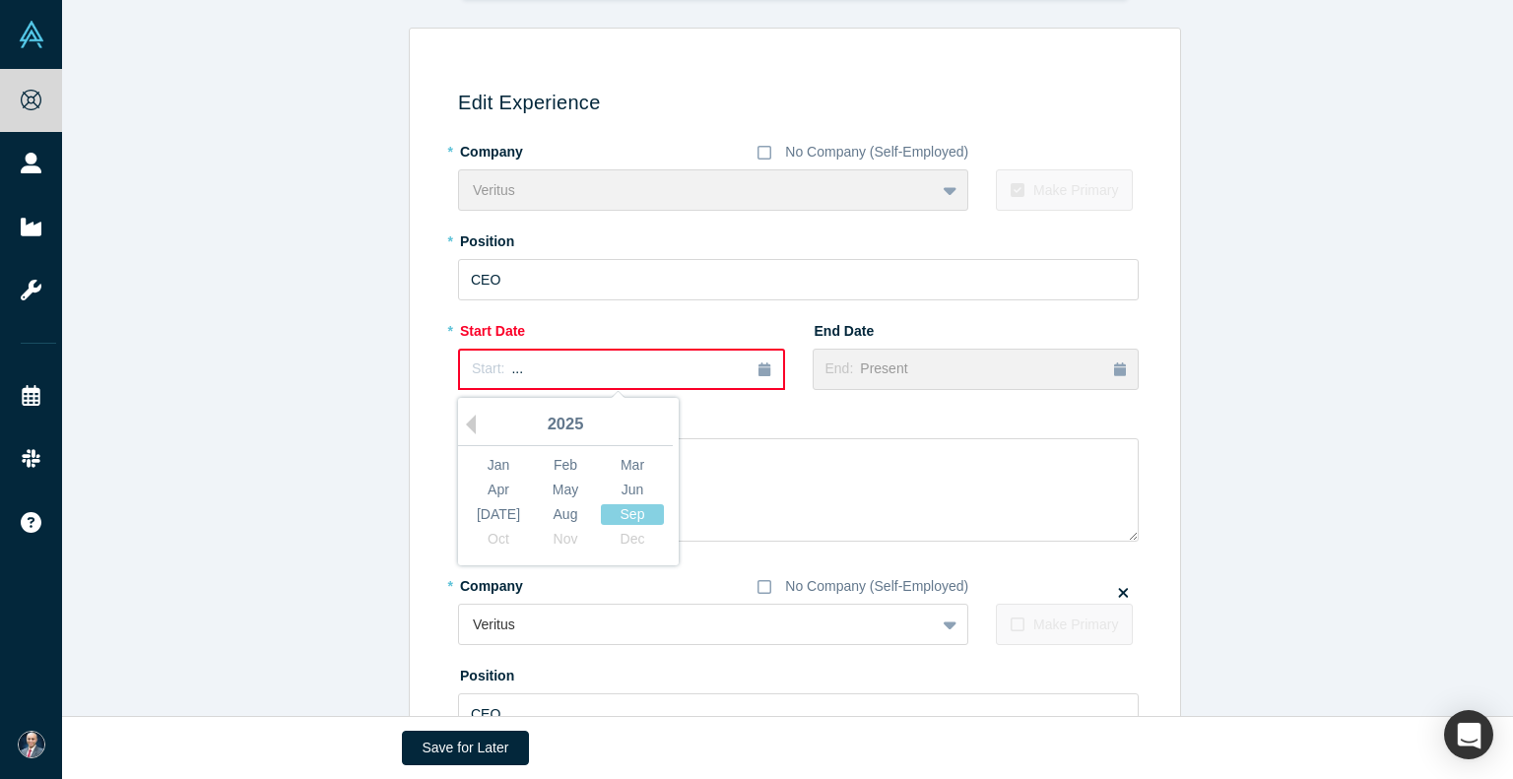
click at [550, 436] on div "2025" at bounding box center [565, 425] width 215 height 41
click at [464, 422] on button "Previous Year" at bounding box center [466, 425] width 20 height 20
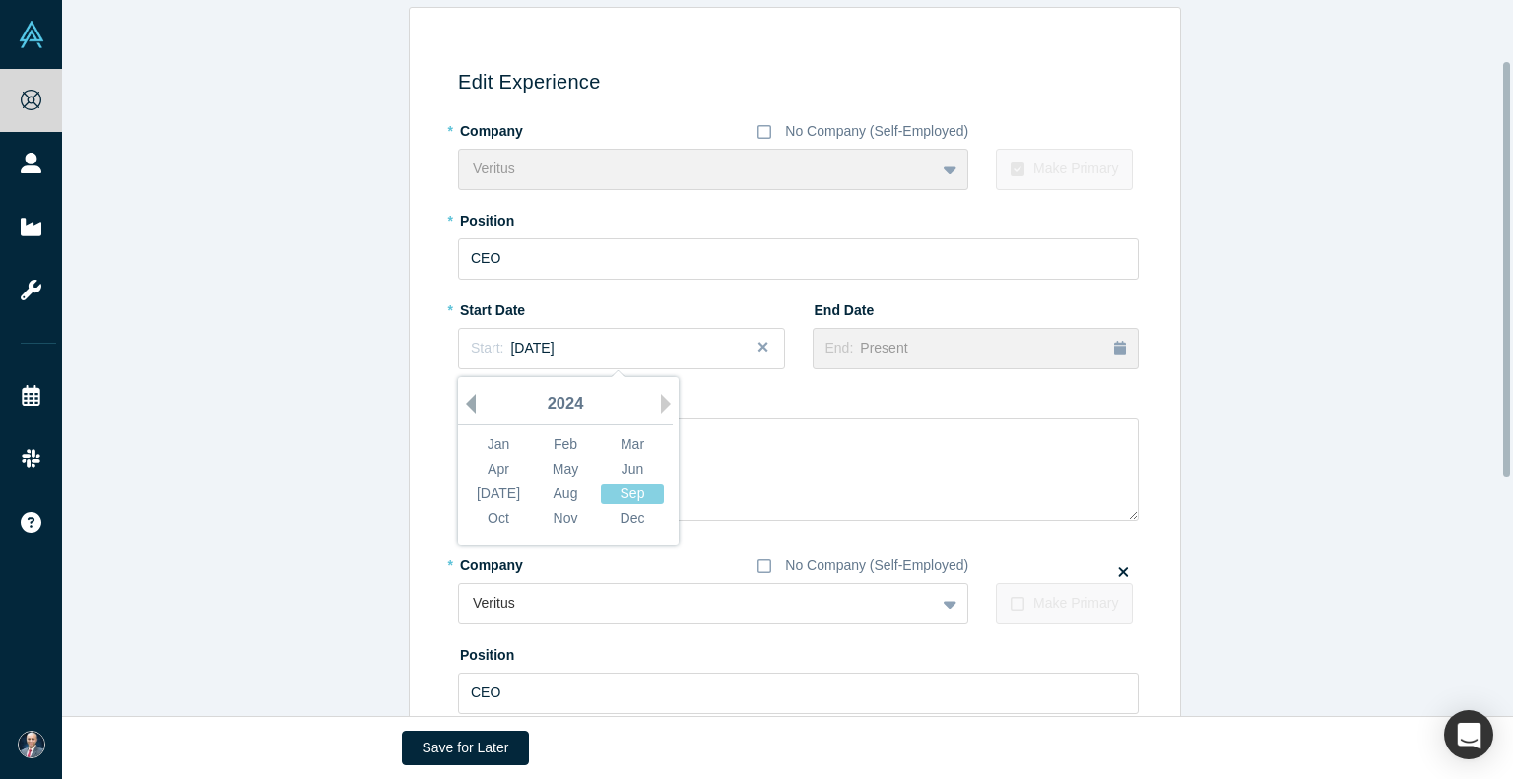
click at [466, 405] on button "Previous Year" at bounding box center [466, 404] width 20 height 20
click at [625, 517] on div "Dec" at bounding box center [632, 518] width 63 height 21
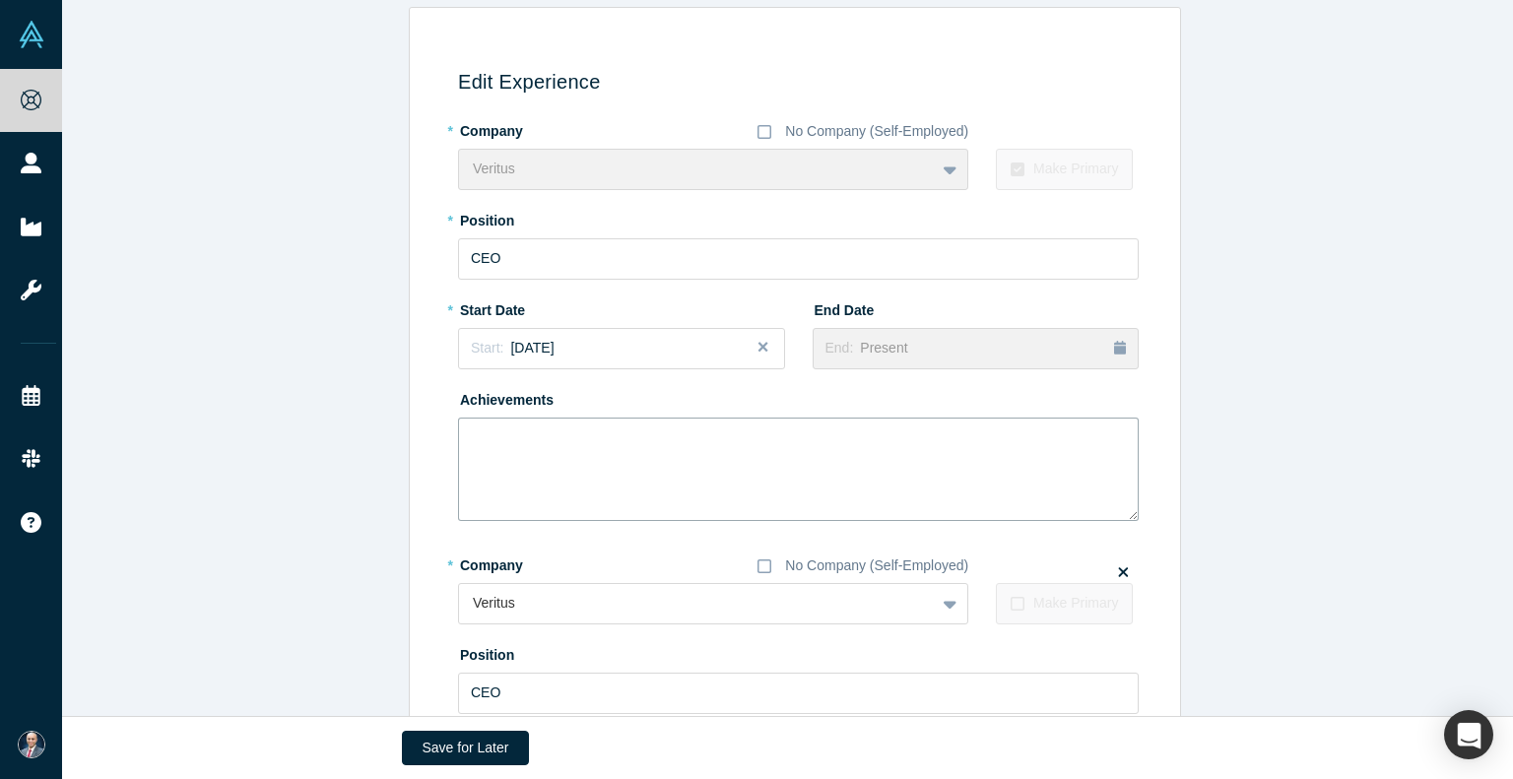
click at [855, 430] on textarea at bounding box center [798, 469] width 681 height 103
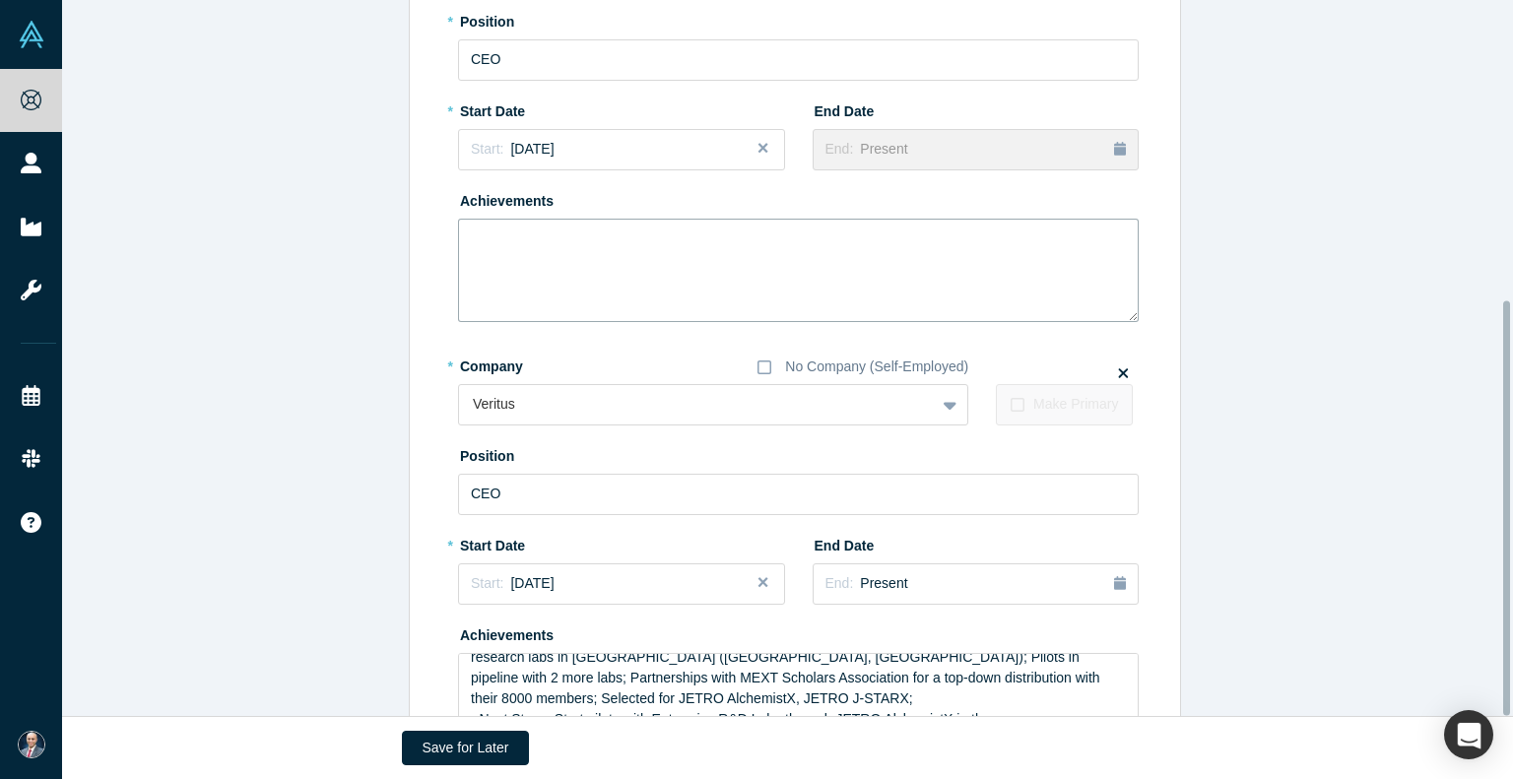
scroll to position [518, 0]
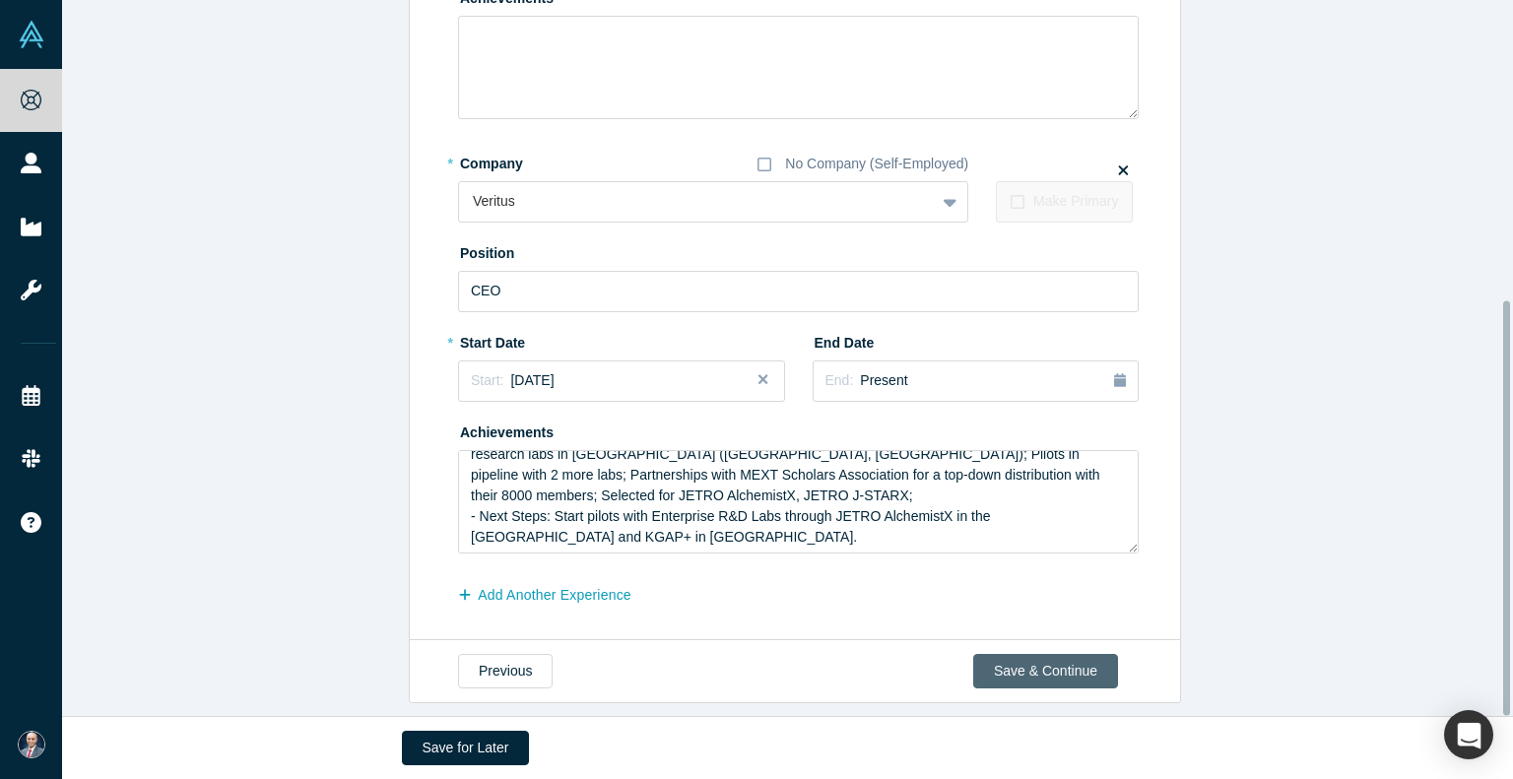
click at [1063, 656] on button "Save & Continue" at bounding box center [1045, 671] width 145 height 34
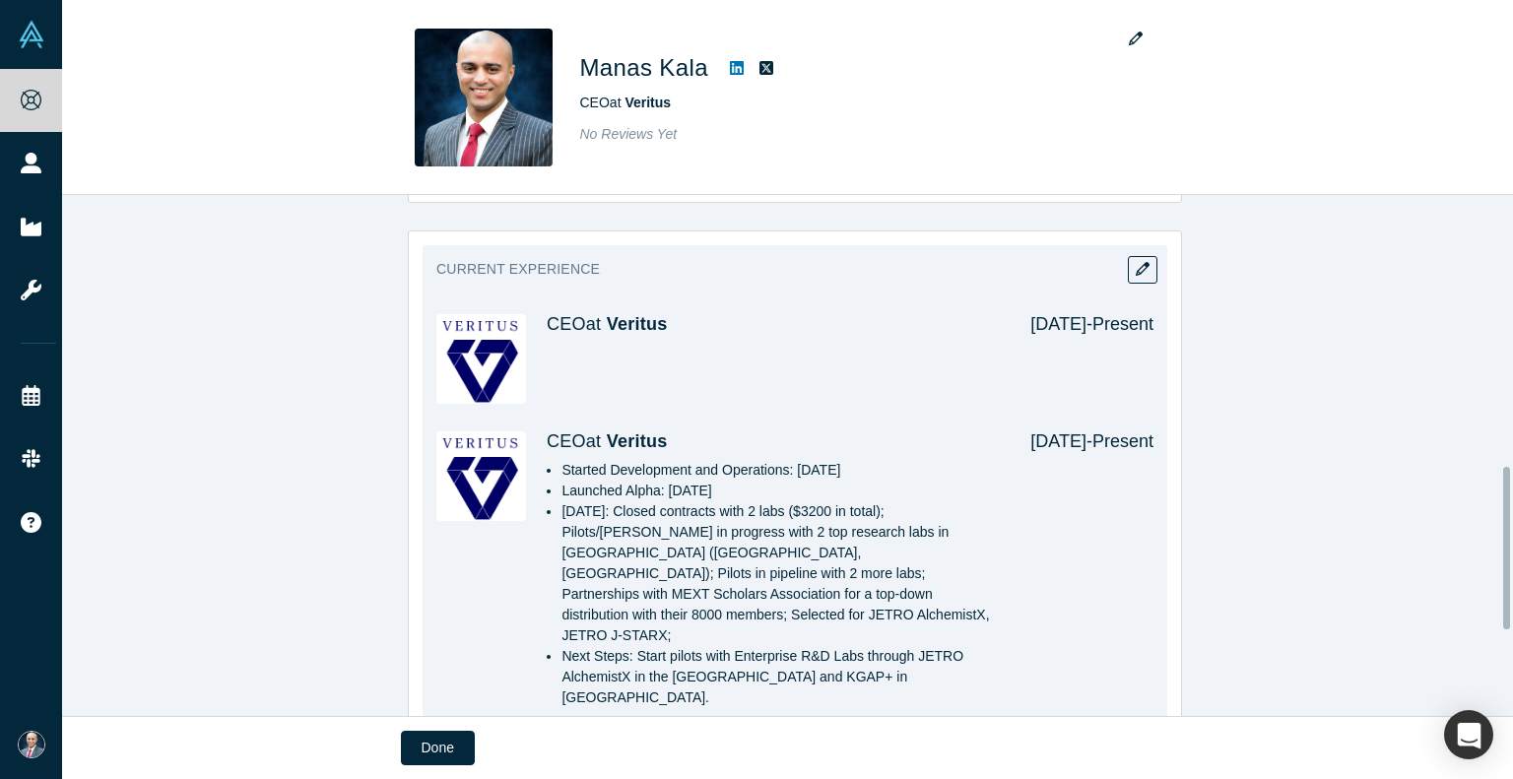
scroll to position [873, 0]
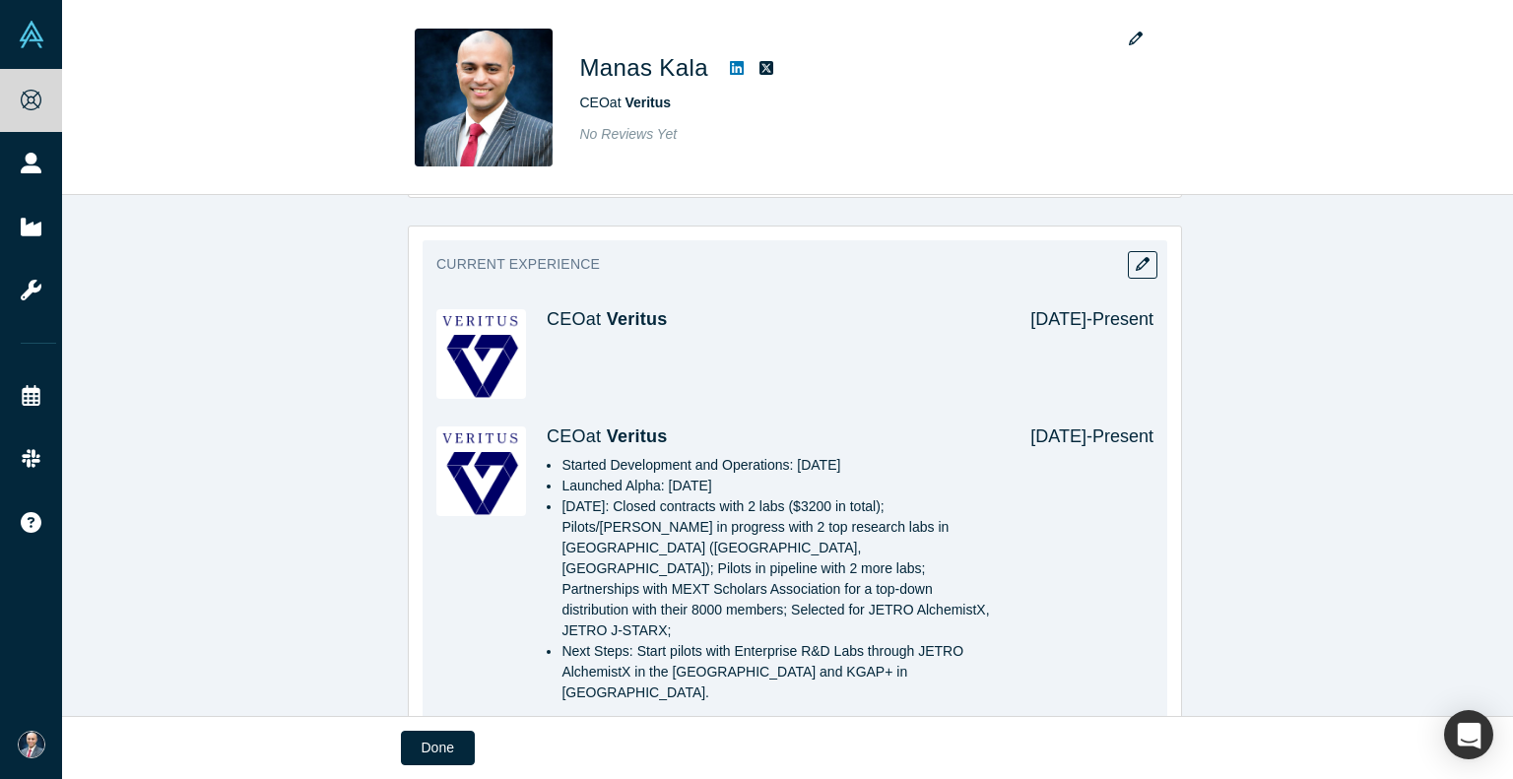
click at [1150, 253] on div "Current Experience CEO at Veritus Dec 2023 - Present CEO at Veritus Started Dev…" at bounding box center [795, 486] width 745 height 493
click at [1137, 257] on icon "button" at bounding box center [1143, 264] width 14 height 14
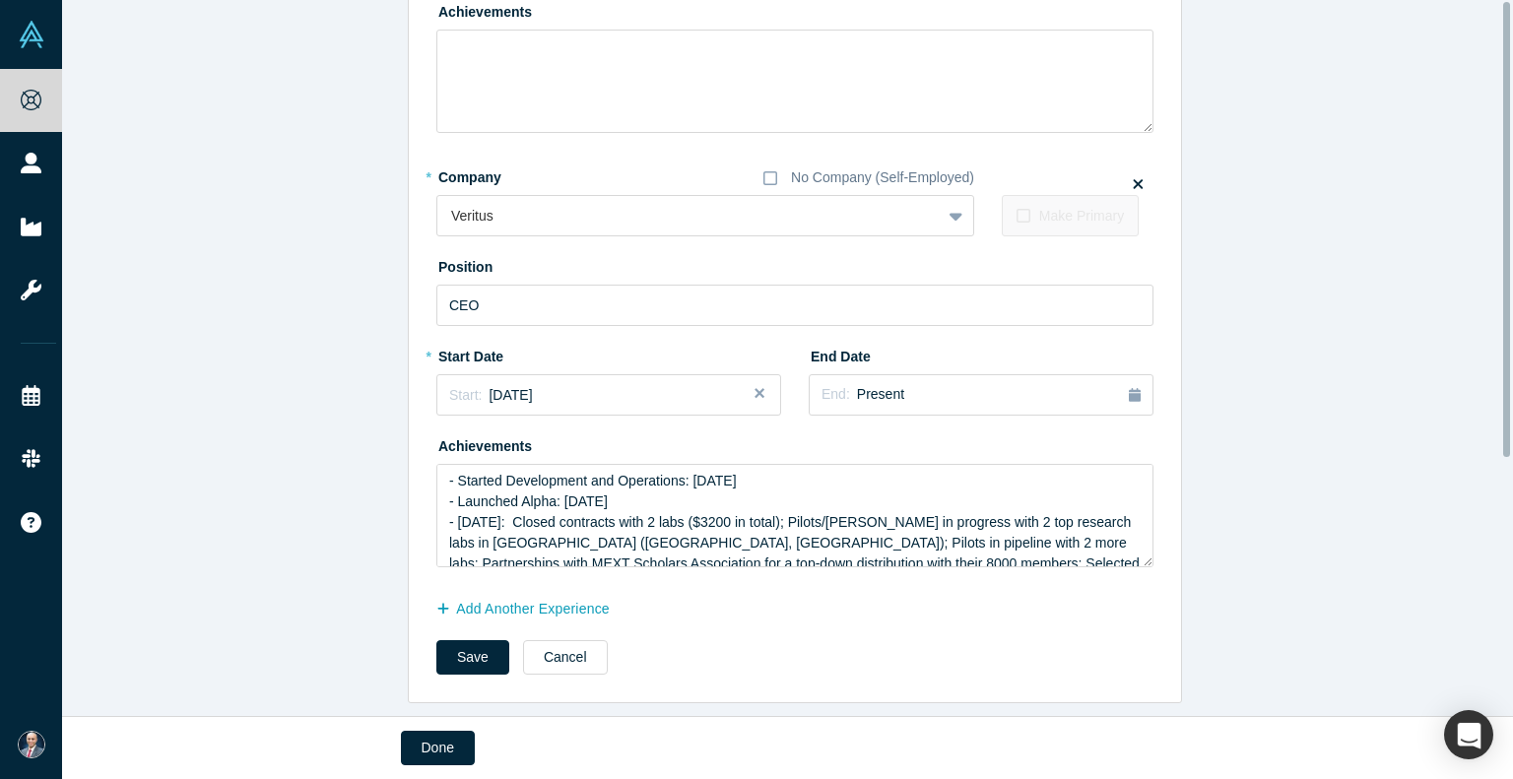
scroll to position [0, 0]
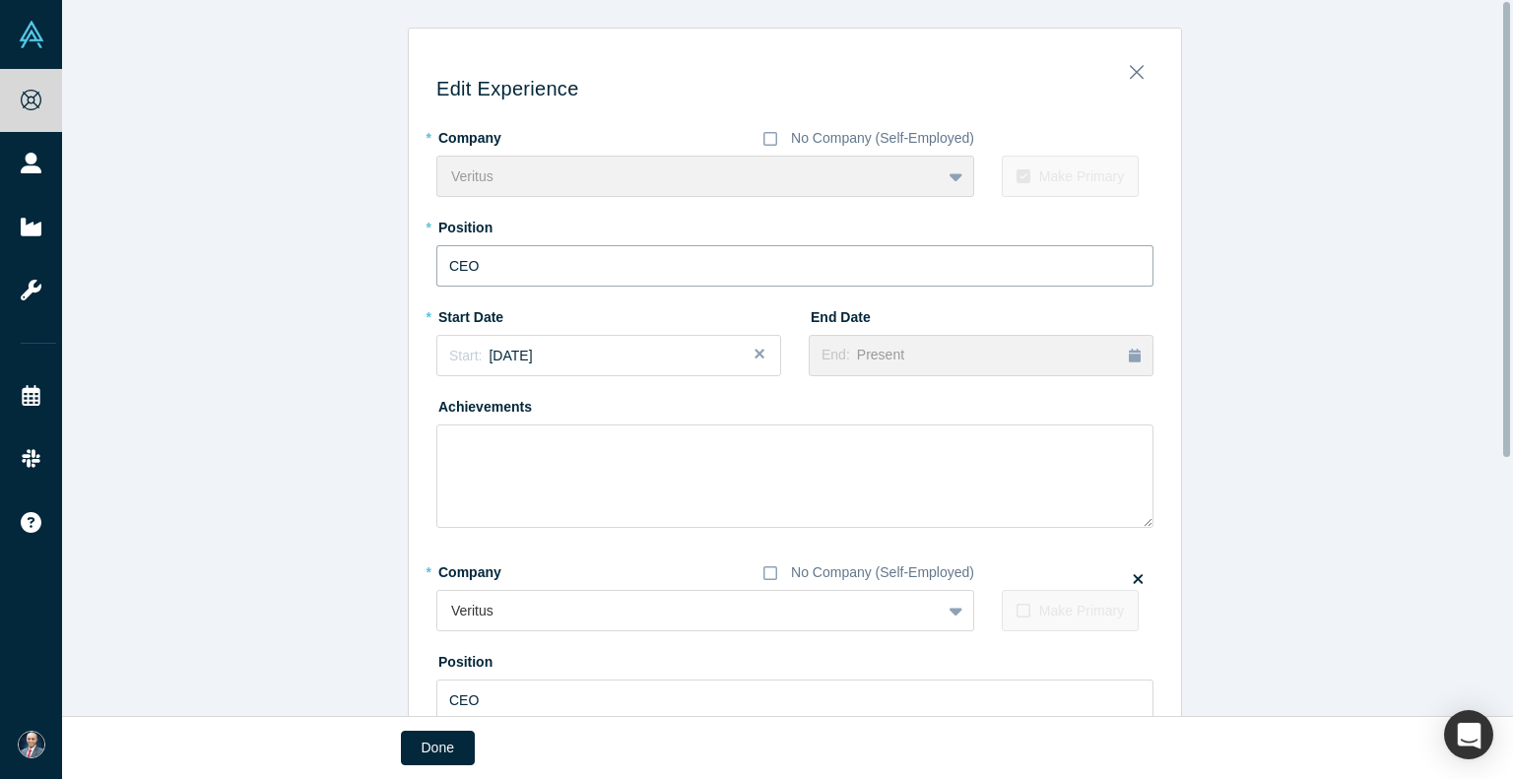
click at [1137, 255] on input "CEO" at bounding box center [794, 265] width 717 height 41
click at [814, 178] on div "Veritus To pick up a draggable item, press the space bar. While dragging, use t…" at bounding box center [705, 176] width 538 height 41
drag, startPoint x: 814, startPoint y: 178, endPoint x: 1126, endPoint y: 68, distance: 331.2
click at [1130, 68] on icon "Close" at bounding box center [1137, 72] width 14 height 22
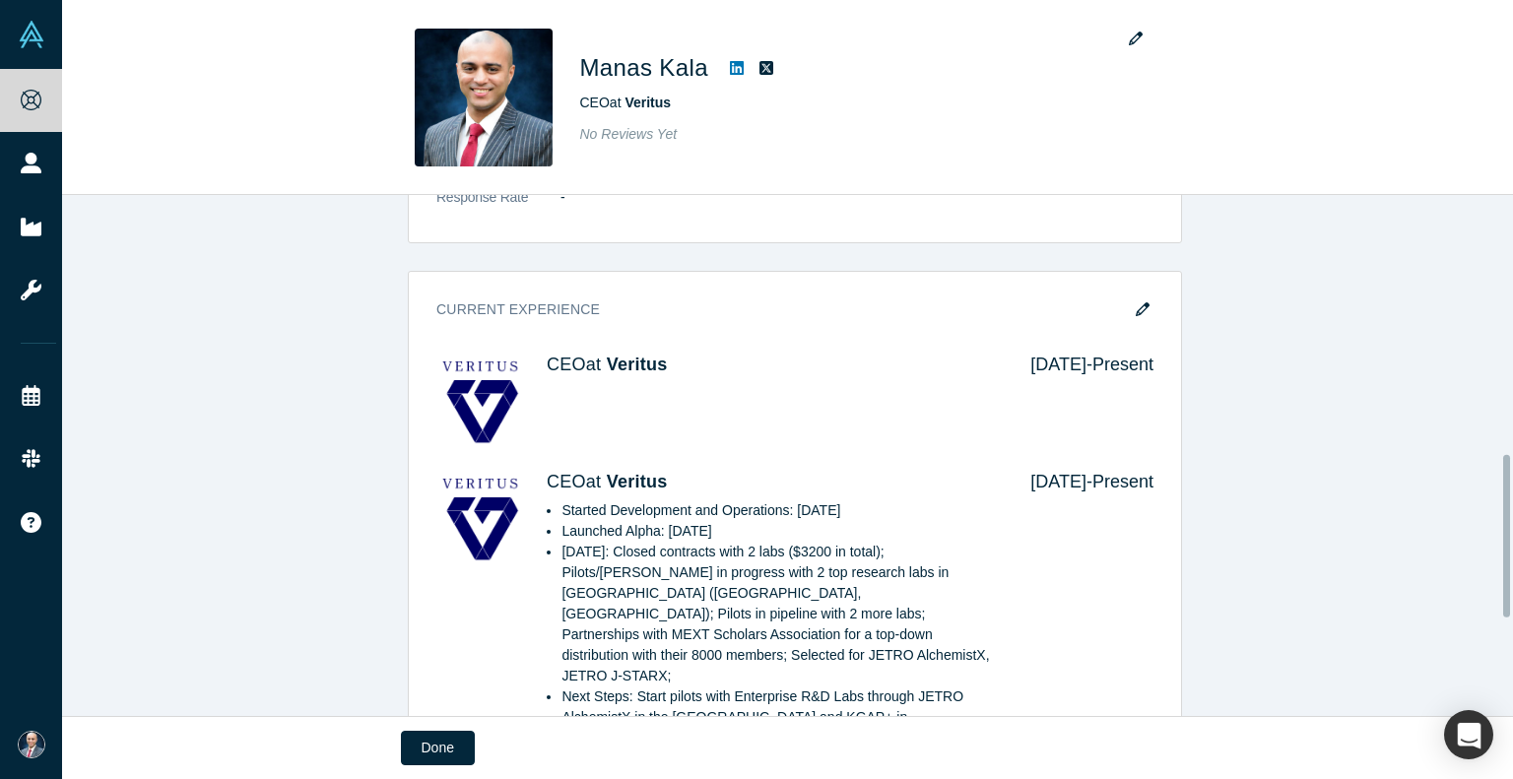
scroll to position [1143, 0]
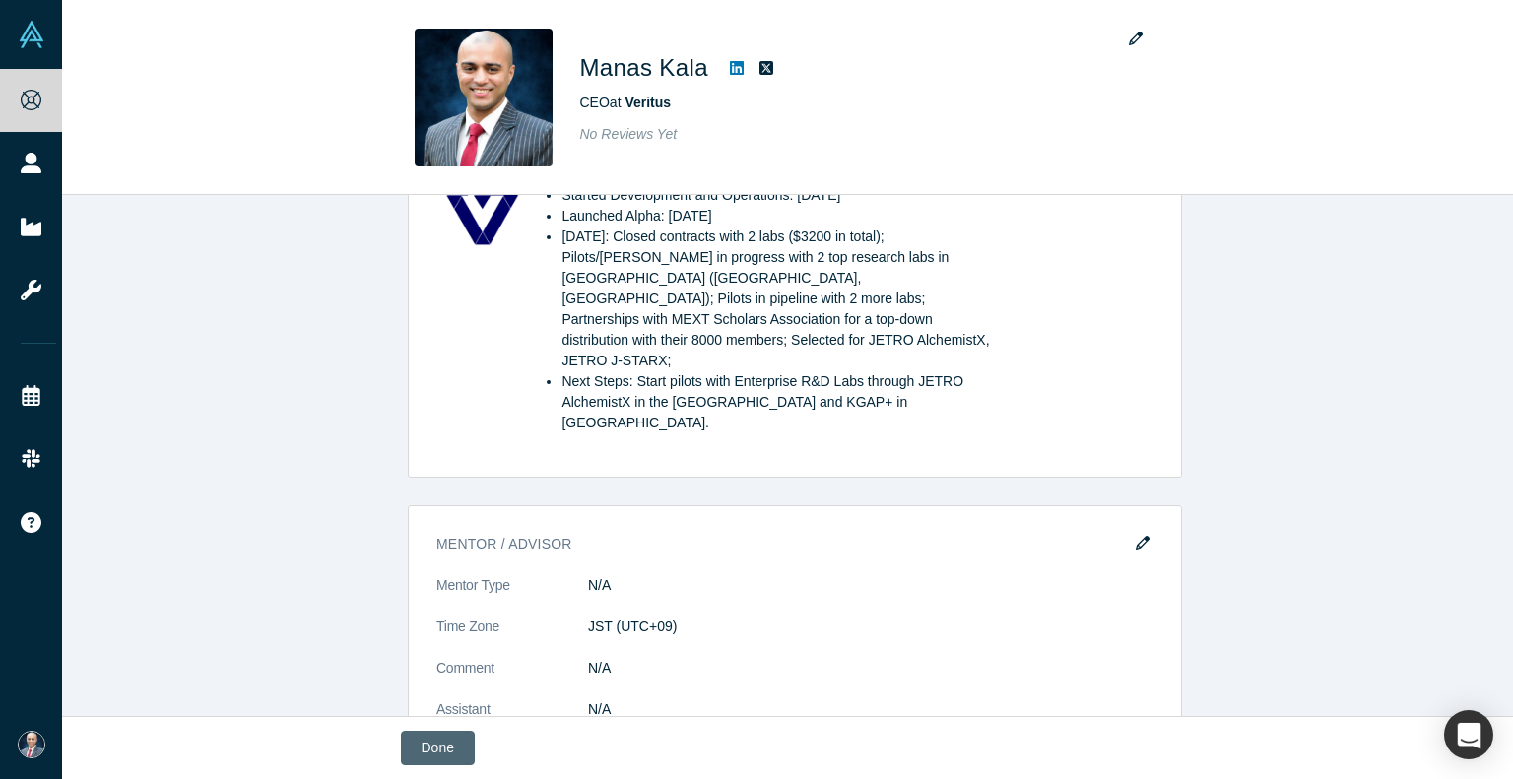
click at [439, 749] on button "Done" at bounding box center [438, 748] width 74 height 34
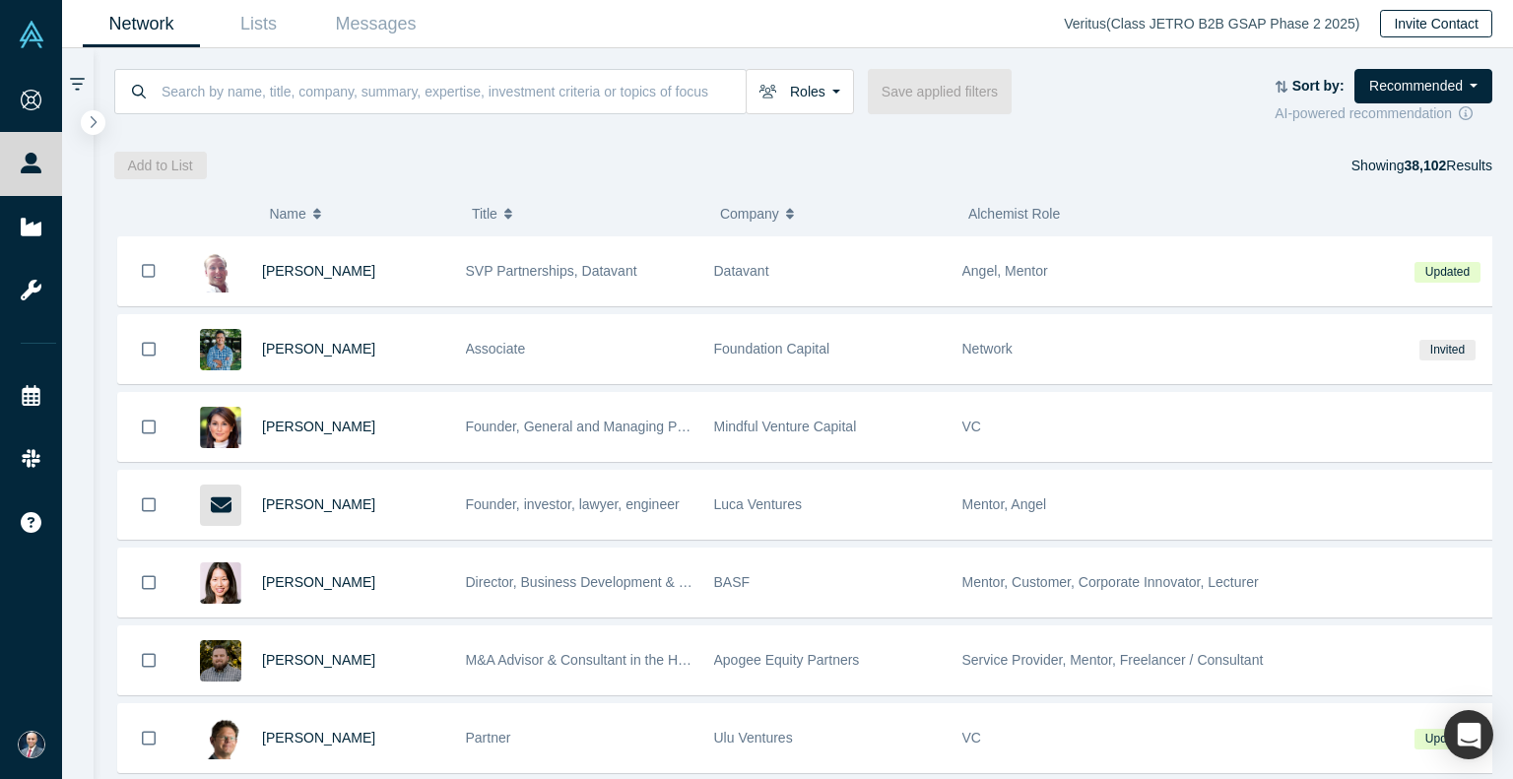
click at [1403, 23] on button "Invite Contact" at bounding box center [1436, 24] width 112 height 28
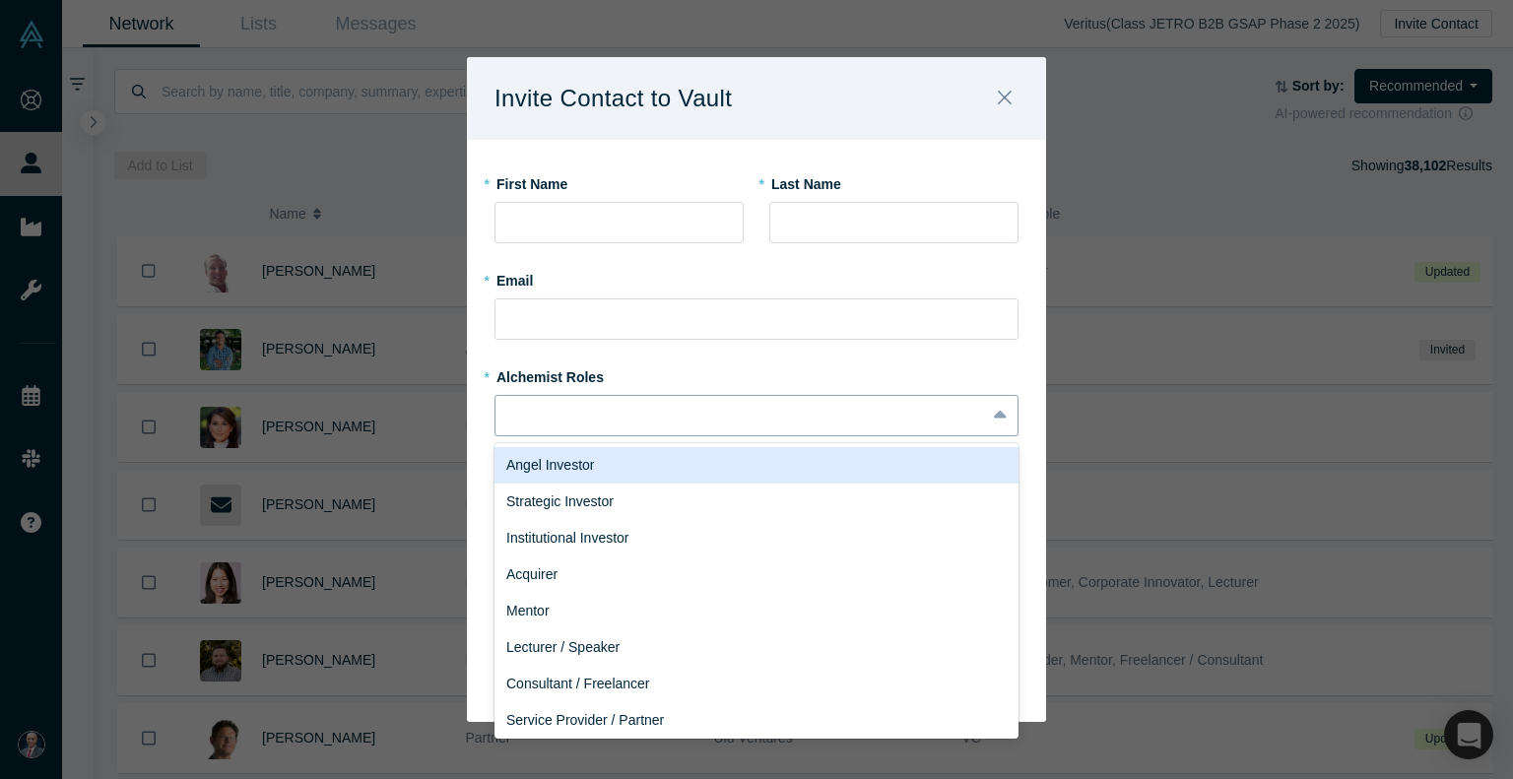
click at [735, 425] on div at bounding box center [740, 415] width 462 height 25
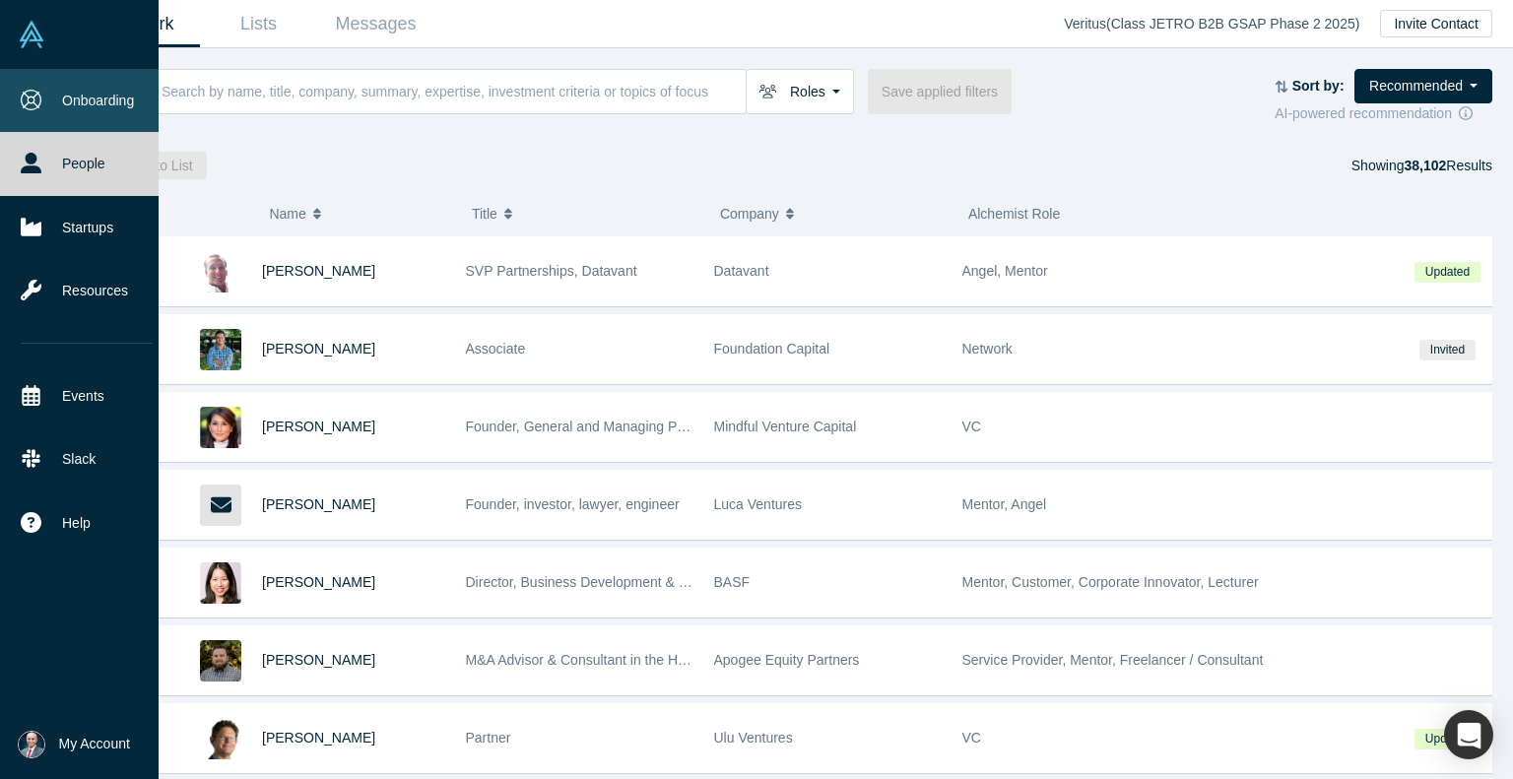
click at [63, 96] on link "Onboarding" at bounding box center [86, 100] width 173 height 63
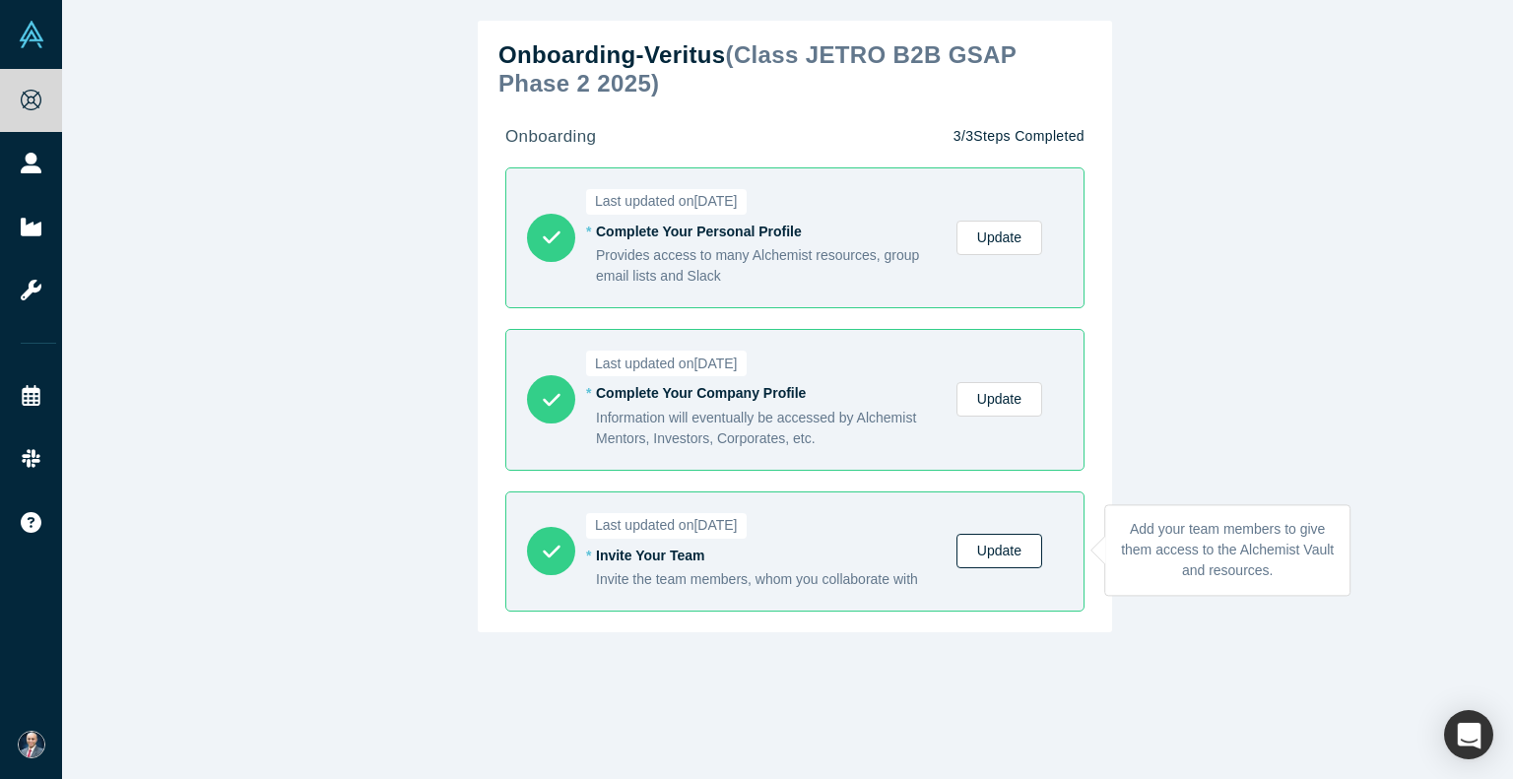
click at [1015, 551] on link "Update" at bounding box center [999, 551] width 86 height 34
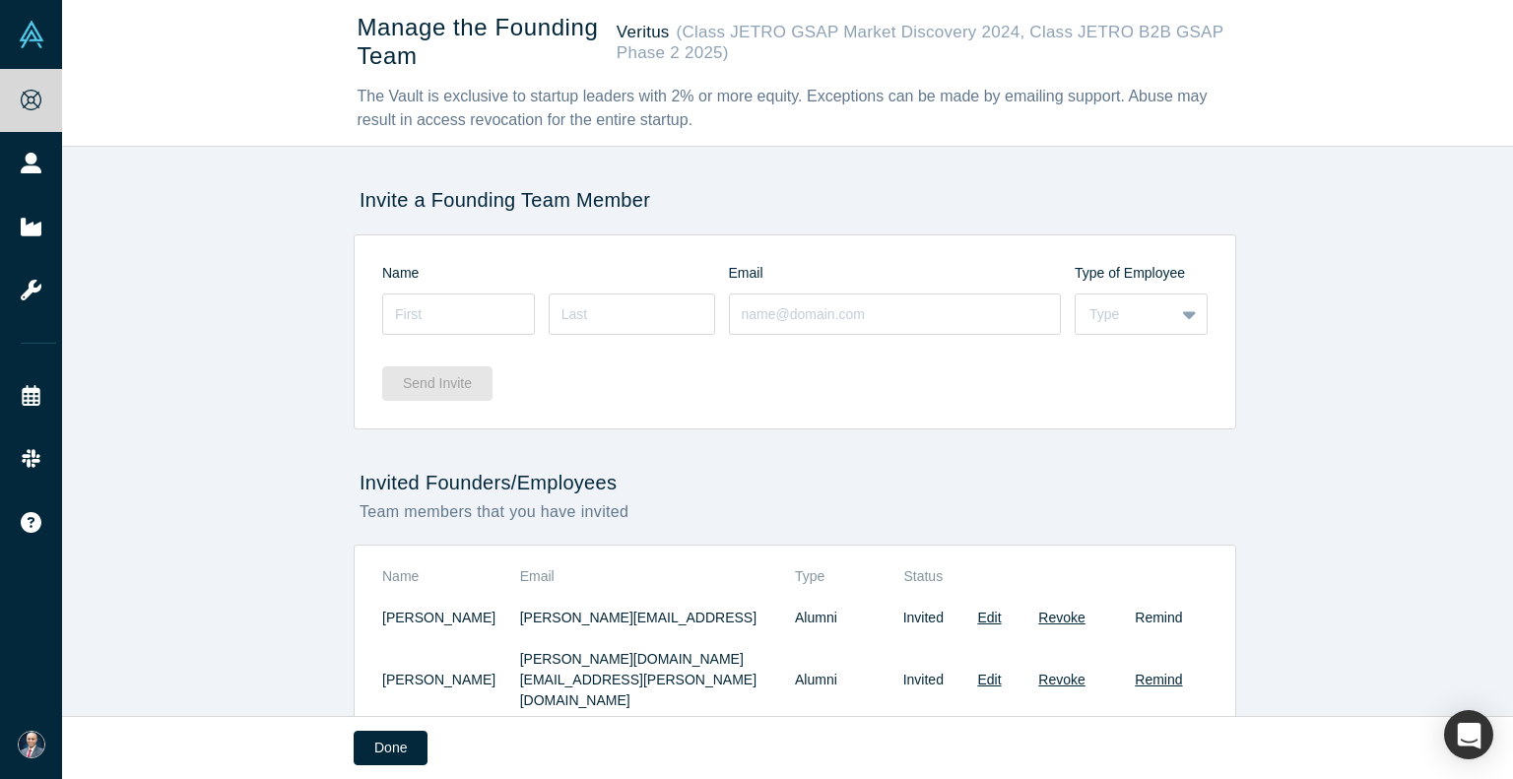
click at [1154, 620] on button "Remind" at bounding box center [1158, 618] width 47 height 21
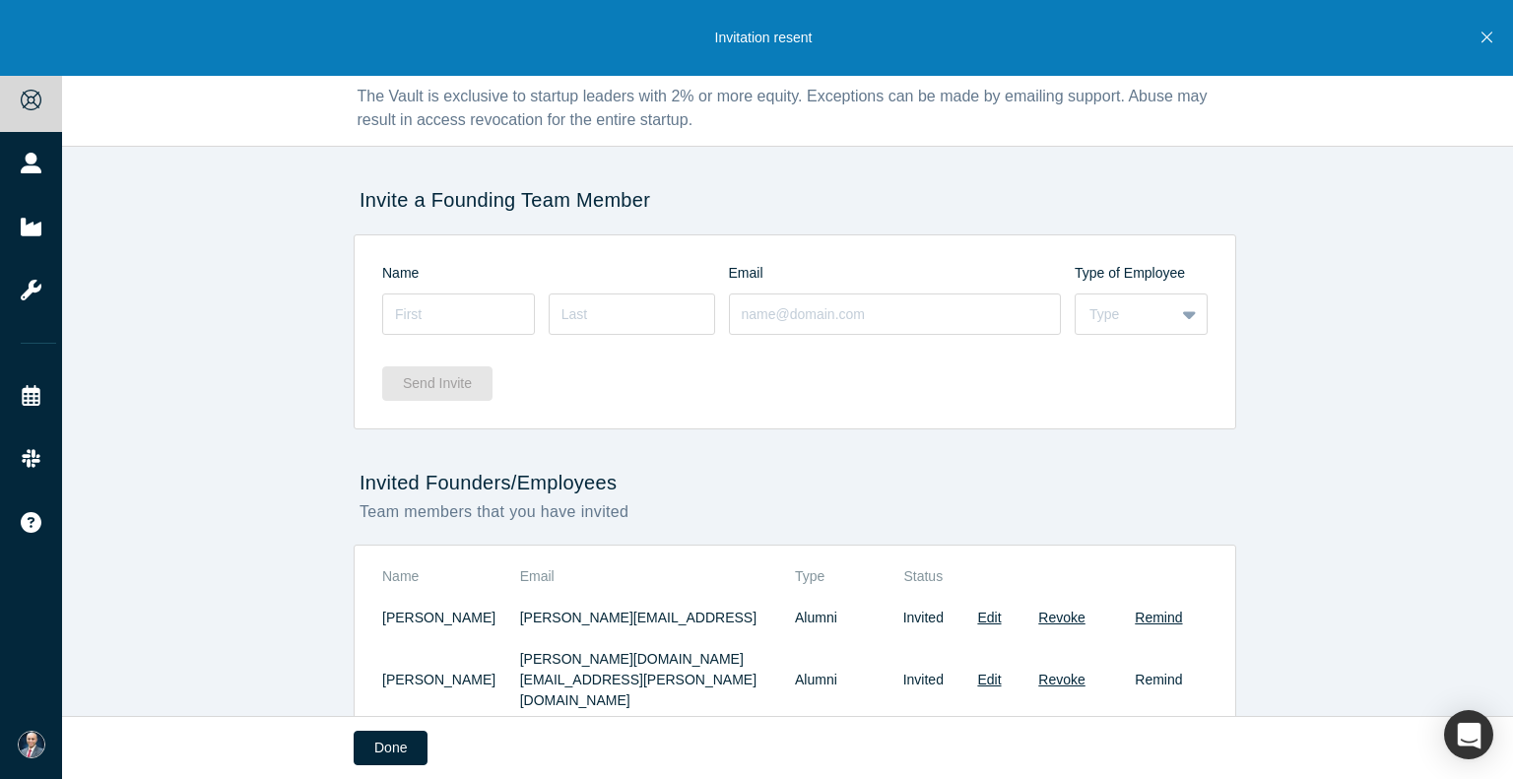
click at [1156, 670] on button "Remind" at bounding box center [1158, 680] width 47 height 21
